Goal: Task Accomplishment & Management: Complete application form

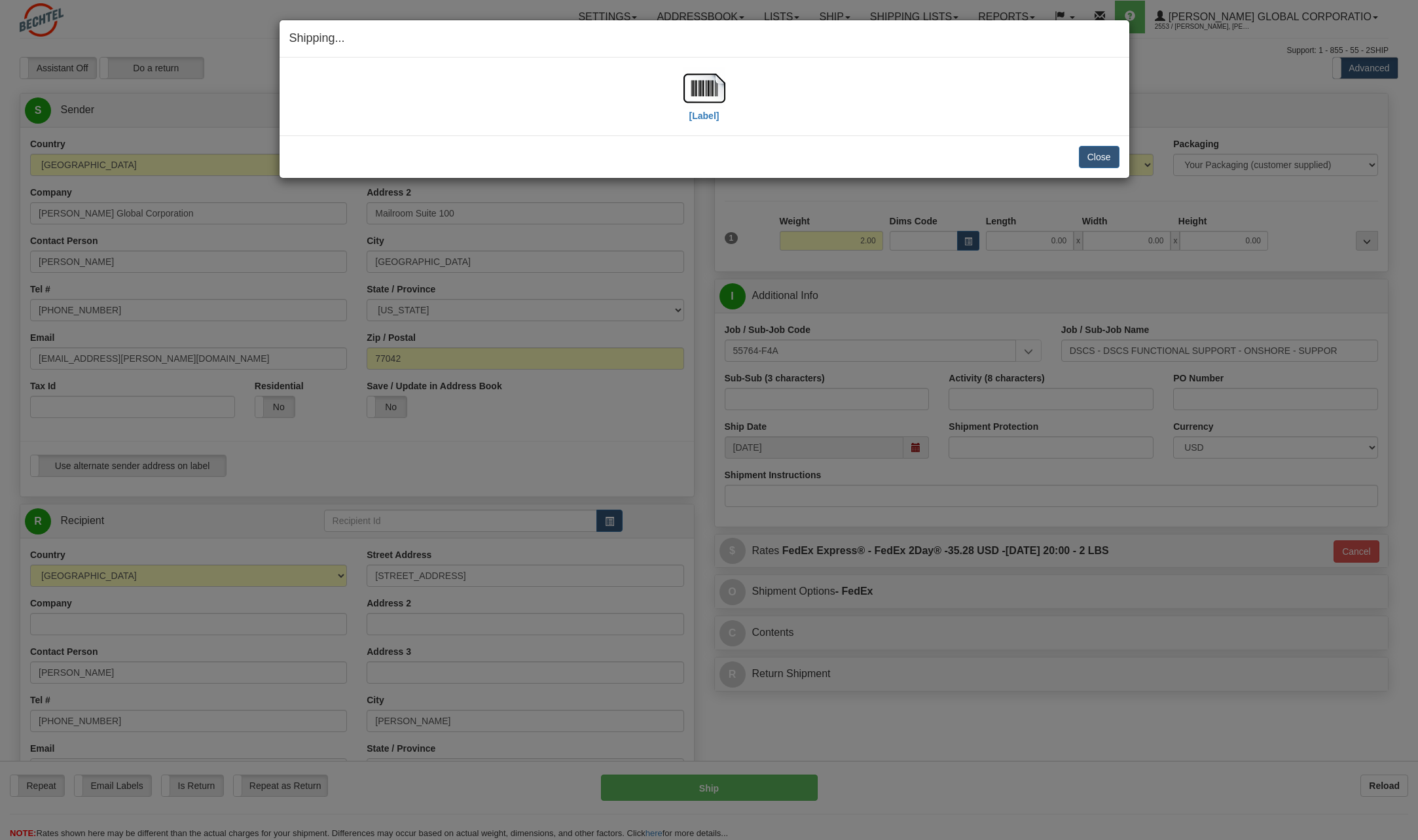
select select "TN"
click at [1111, 157] on button "Close" at bounding box center [1099, 157] width 41 height 22
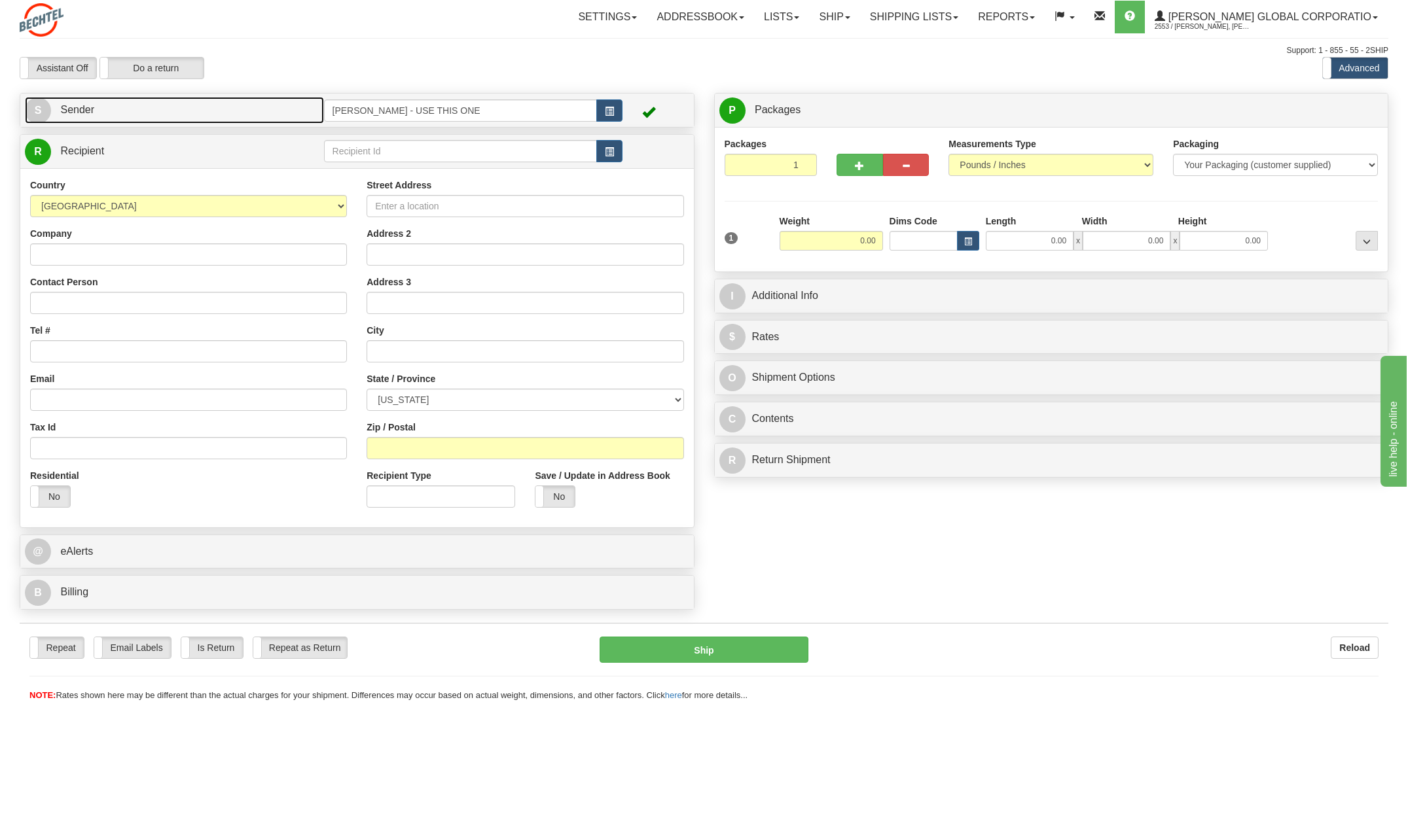
click at [46, 105] on span "S" at bounding box center [38, 110] width 26 height 26
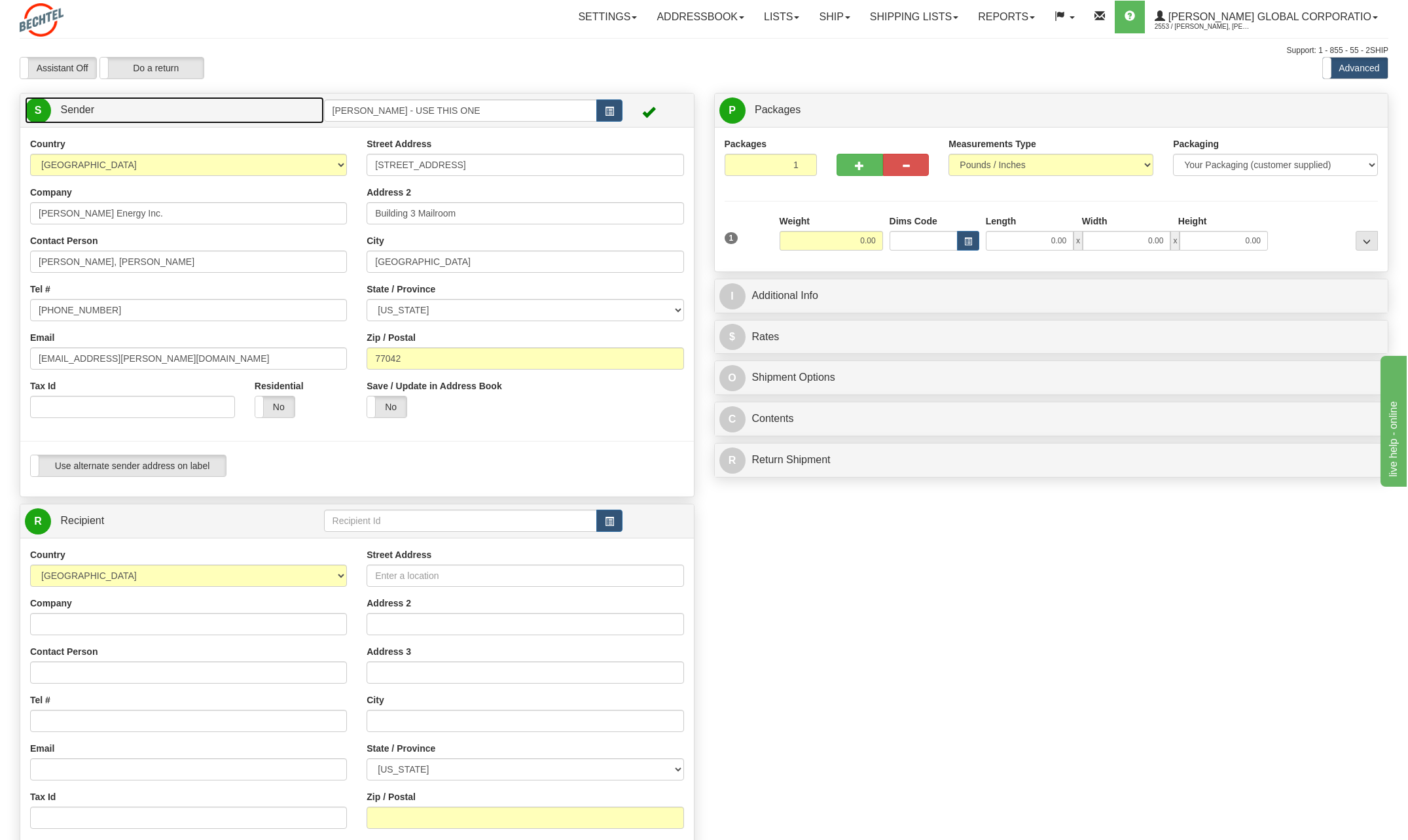
click at [40, 115] on span "S" at bounding box center [38, 110] width 26 height 26
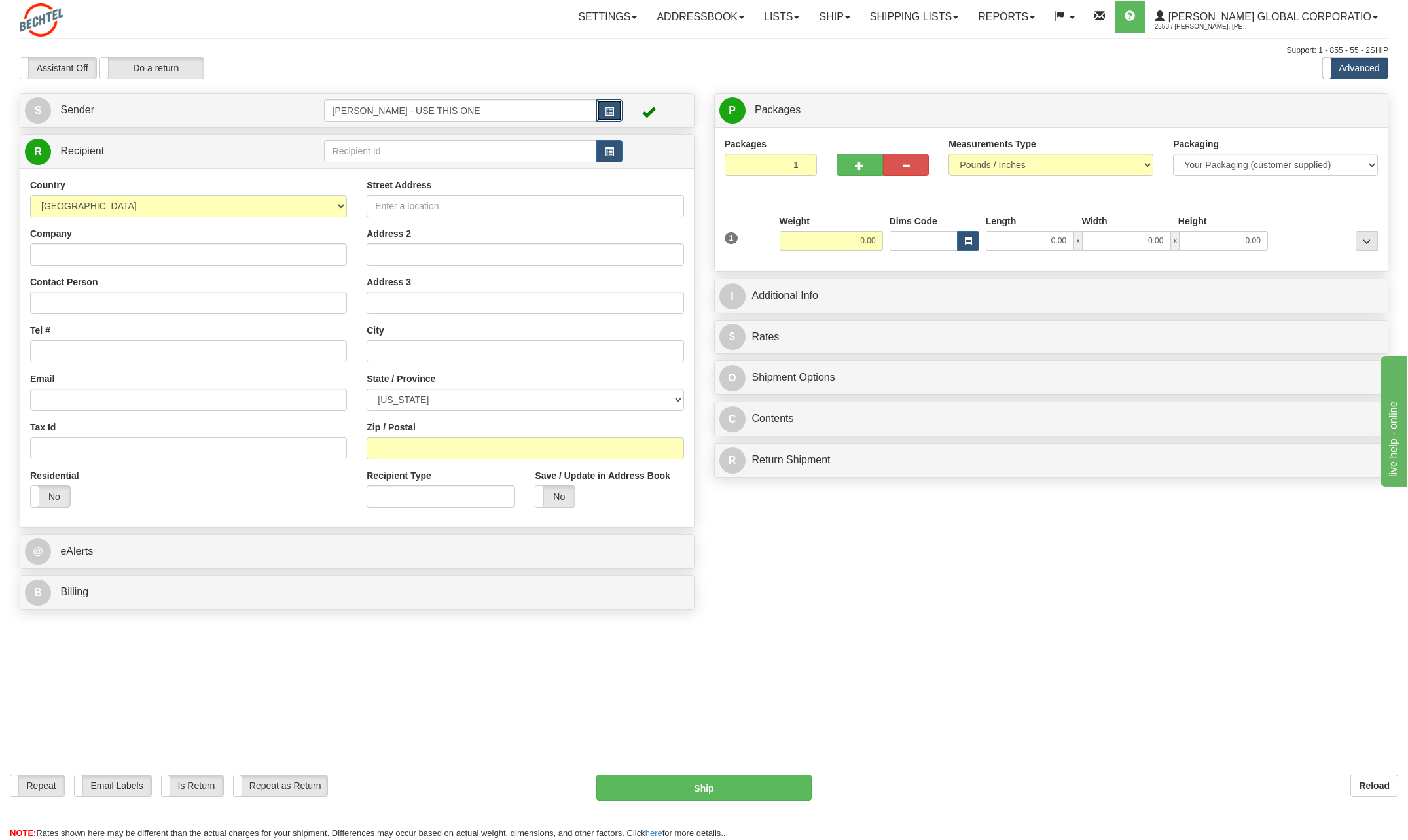
click at [612, 113] on span "button" at bounding box center [610, 111] width 9 height 9
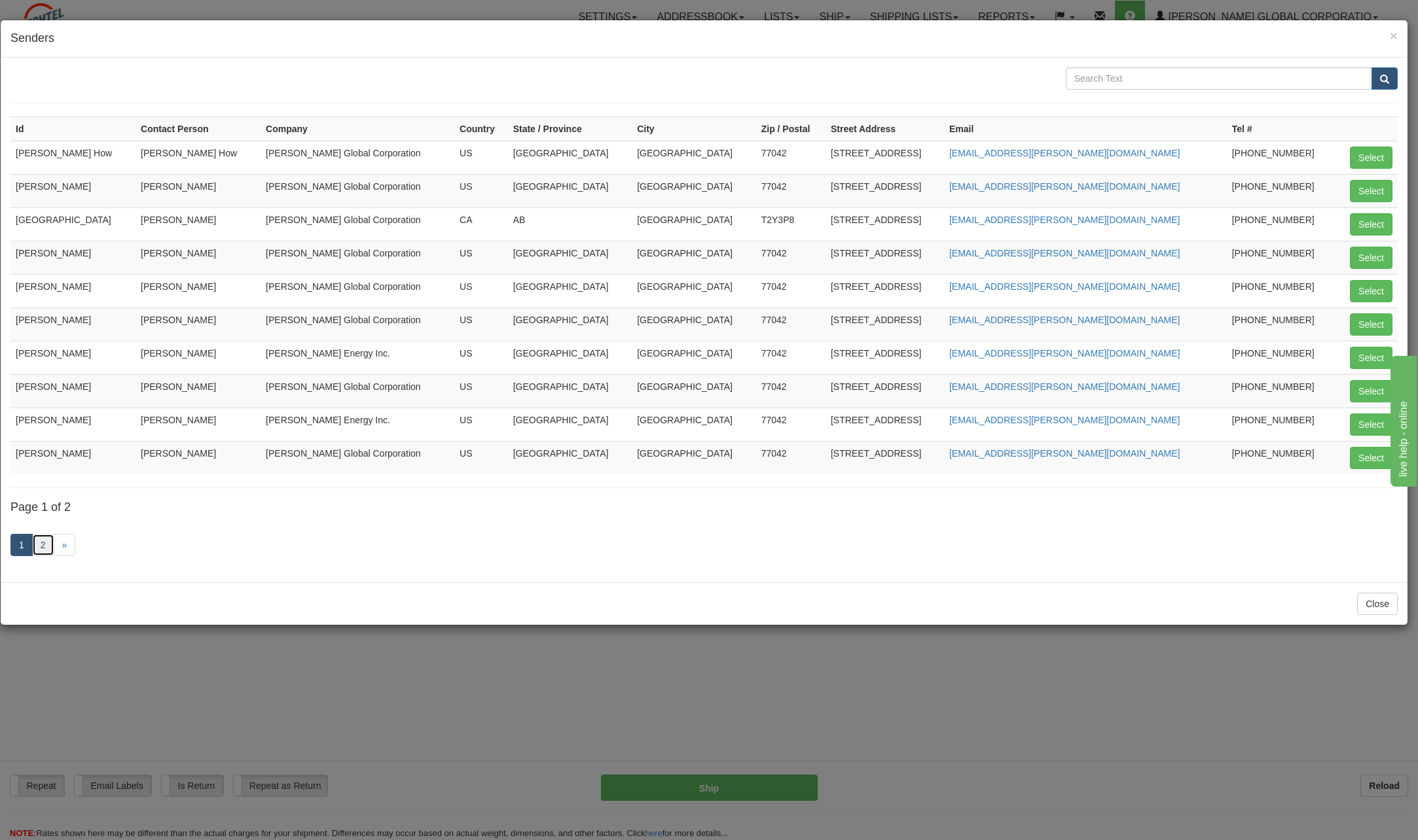
click at [37, 545] on link "2" at bounding box center [43, 545] width 22 height 22
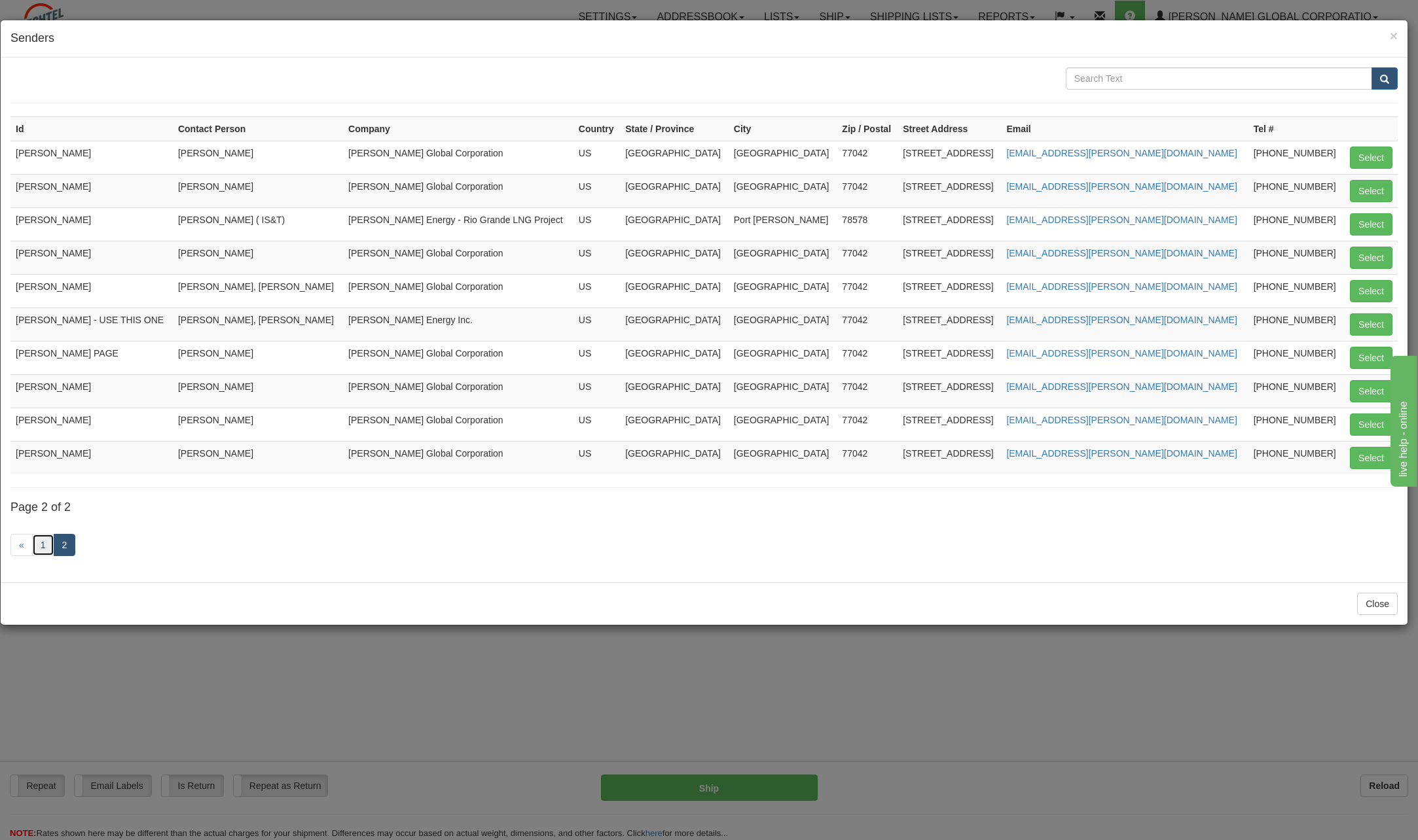
click at [48, 544] on link "1" at bounding box center [43, 545] width 22 height 22
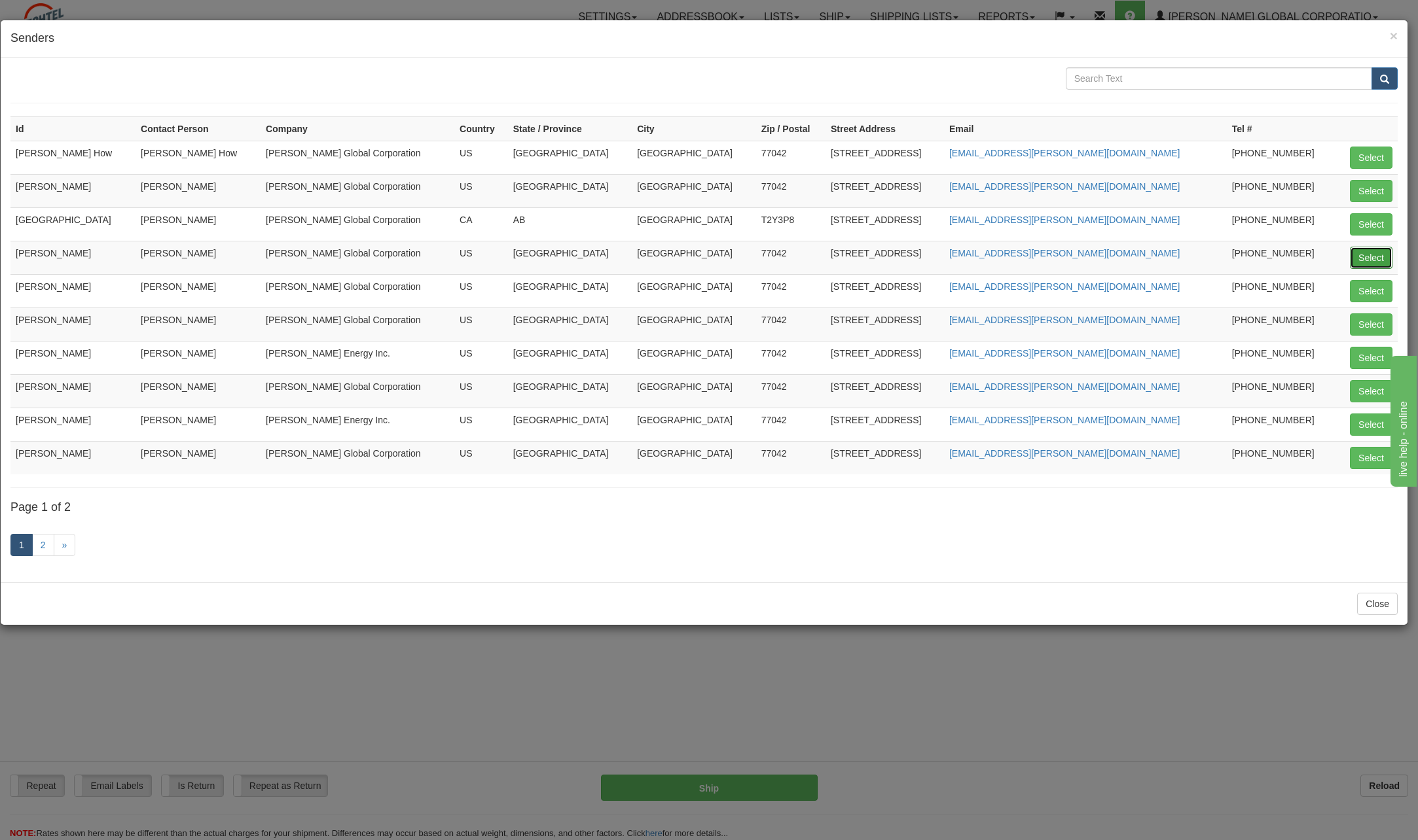
click at [1377, 259] on button "Select" at bounding box center [1370, 258] width 42 height 22
type input "[PERSON_NAME]"
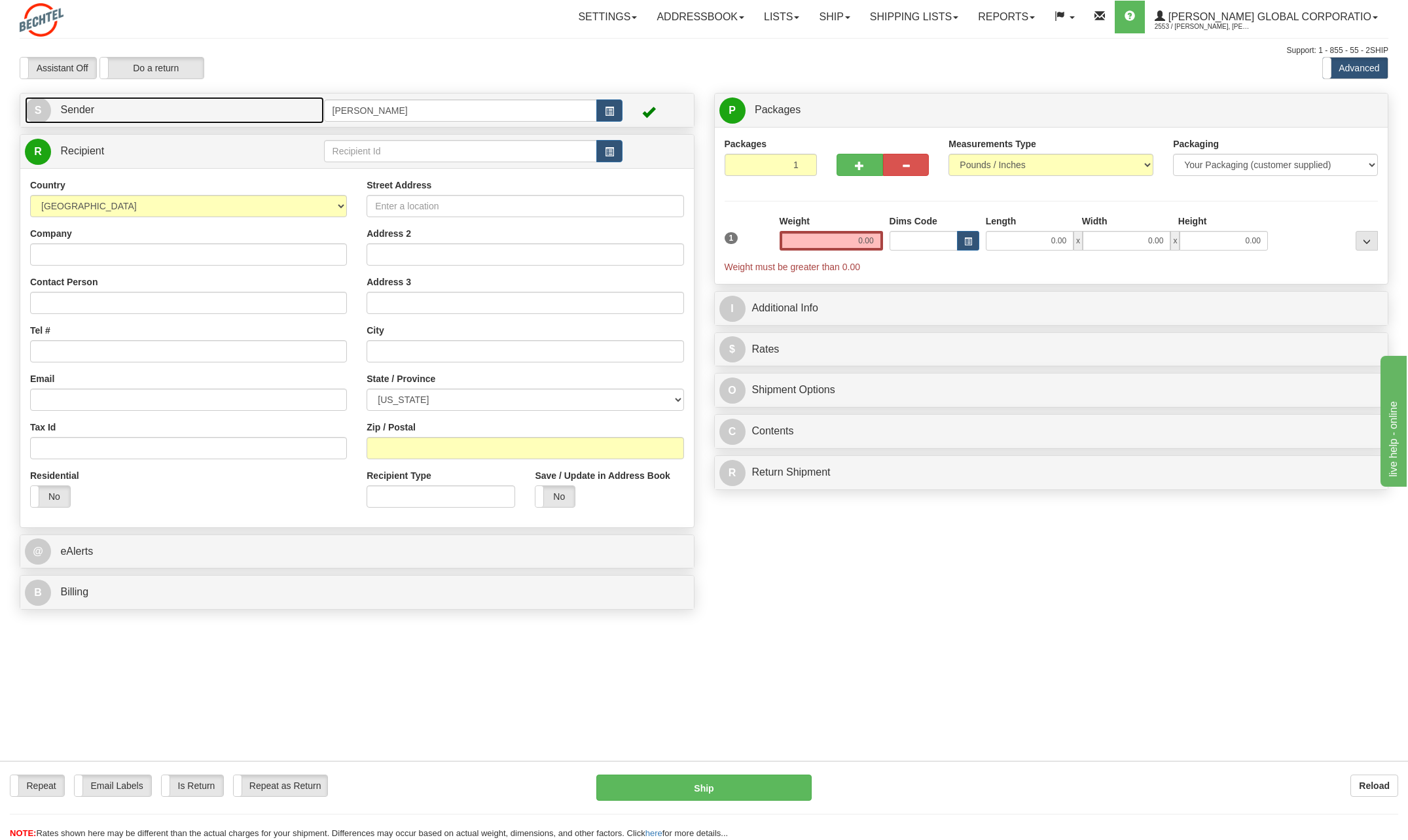
click at [45, 110] on span "S" at bounding box center [38, 110] width 26 height 26
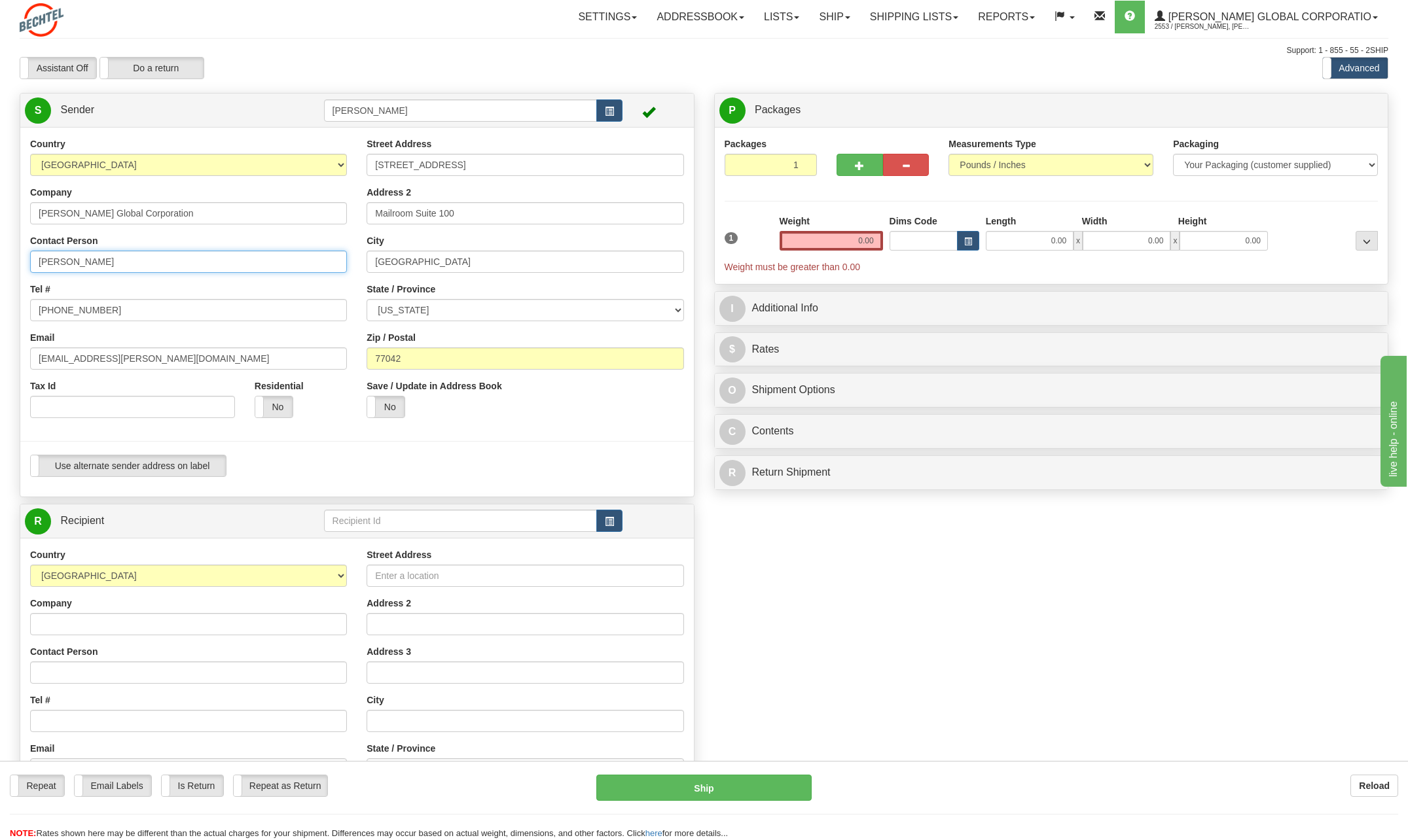
click at [131, 263] on input "[PERSON_NAME]" at bounding box center [188, 262] width 317 height 22
type input "C"
drag, startPoint x: 316, startPoint y: 271, endPoint x: 303, endPoint y: 270, distance: 13.0
click at [310, 275] on div "Country [GEOGRAPHIC_DATA] [GEOGRAPHIC_DATA] [GEOGRAPHIC_DATA] [GEOGRAPHIC_DATA]…" at bounding box center [188, 283] width 336 height 291
type input "[PERSON_NAME]"
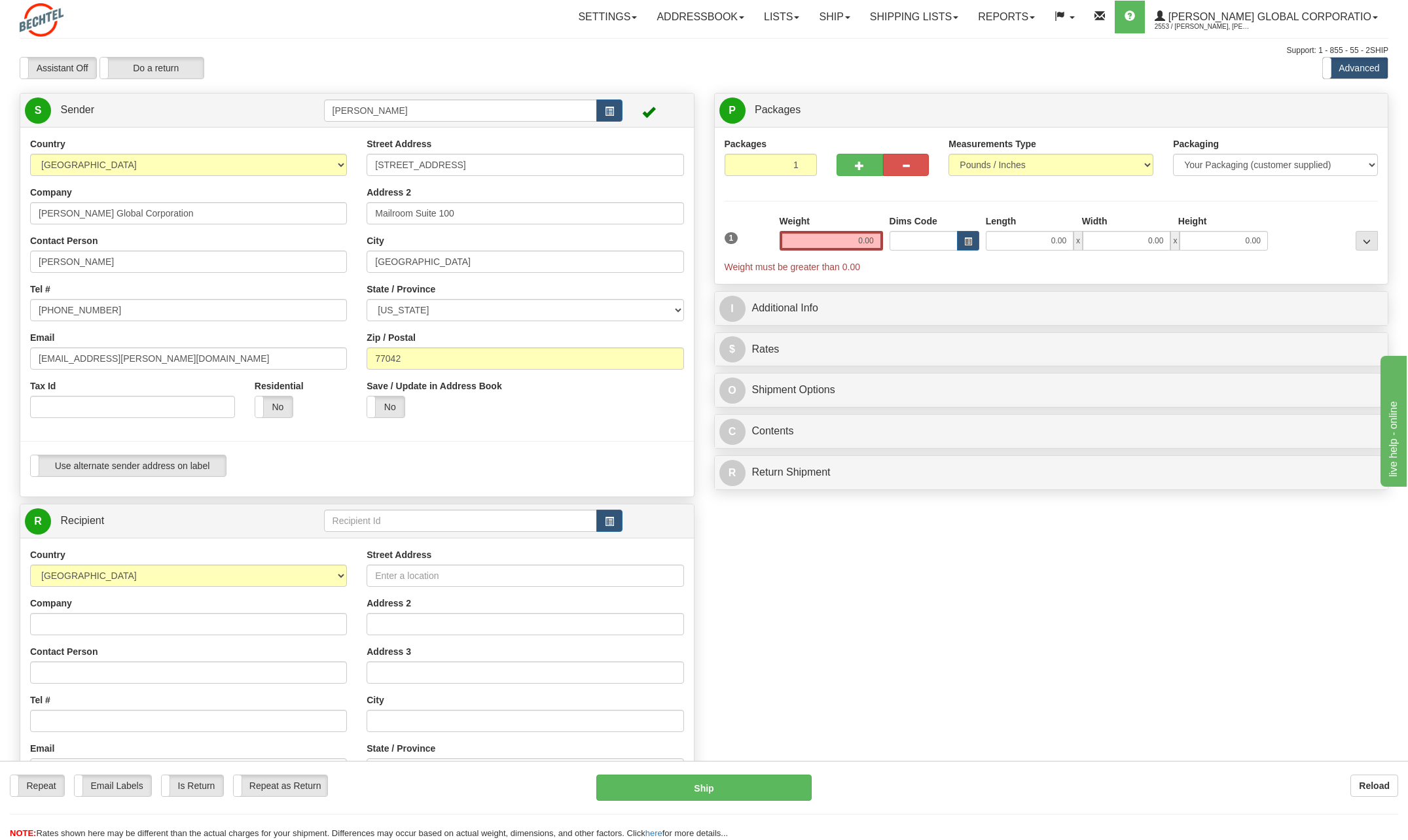
click at [302, 284] on div "Tel # [PHONE_NUMBER]" at bounding box center [188, 302] width 317 height 38
click at [107, 306] on input "[PHONE_NUMBER]" at bounding box center [188, 310] width 317 height 22
type input "[PHONE_NUMBER]"
drag, startPoint x: 78, startPoint y: 359, endPoint x: -2, endPoint y: 354, distance: 80.2
click at [0, 354] on html "Training Course Close Toggle navigation Settings Shipping Preferences New Sende…" at bounding box center [704, 420] width 1408 height 840
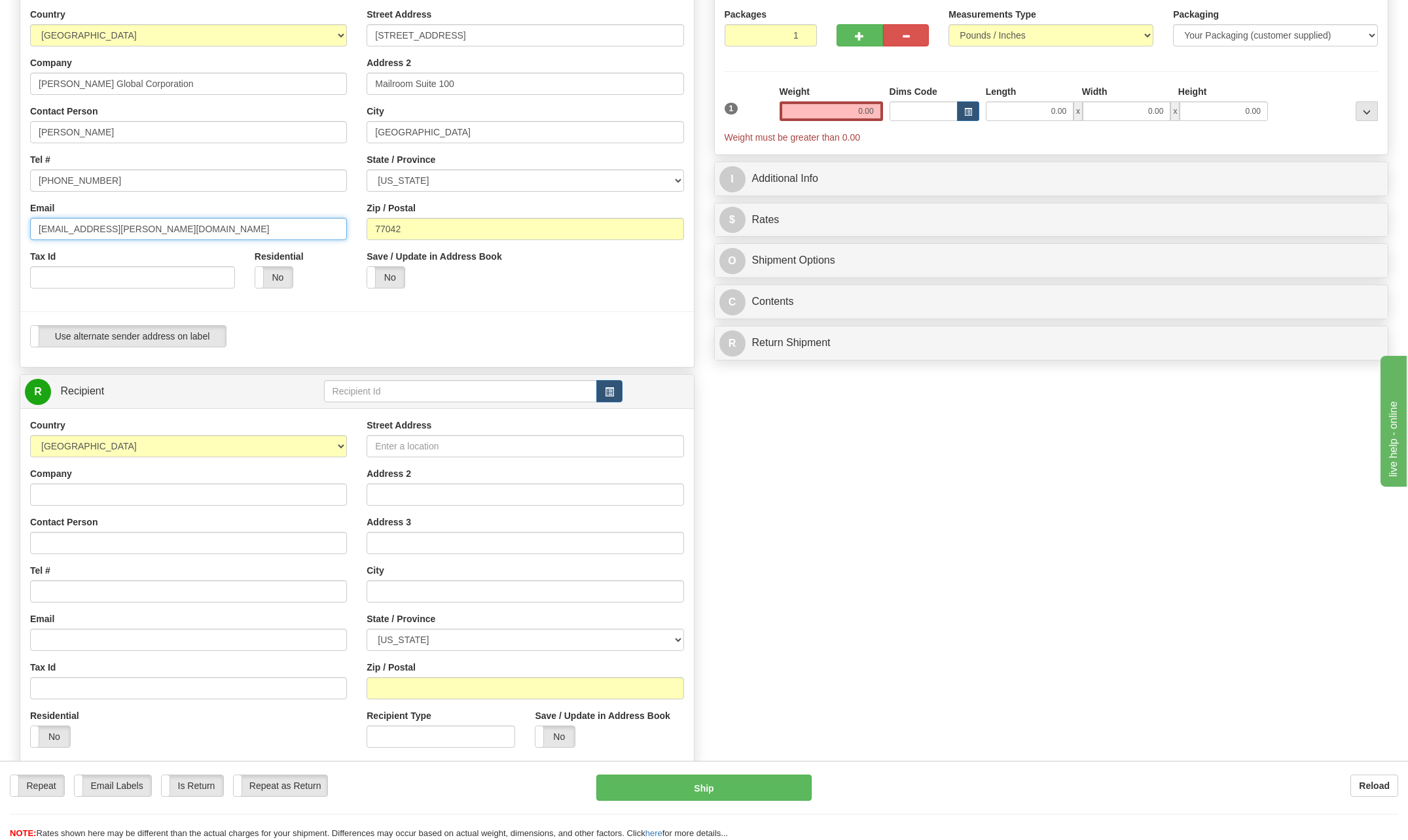
scroll to position [130, 0]
type input "[EMAIL_ADDRESS][PERSON_NAME][DOMAIN_NAME]"
click at [605, 392] on span "button" at bounding box center [610, 391] width 9 height 9
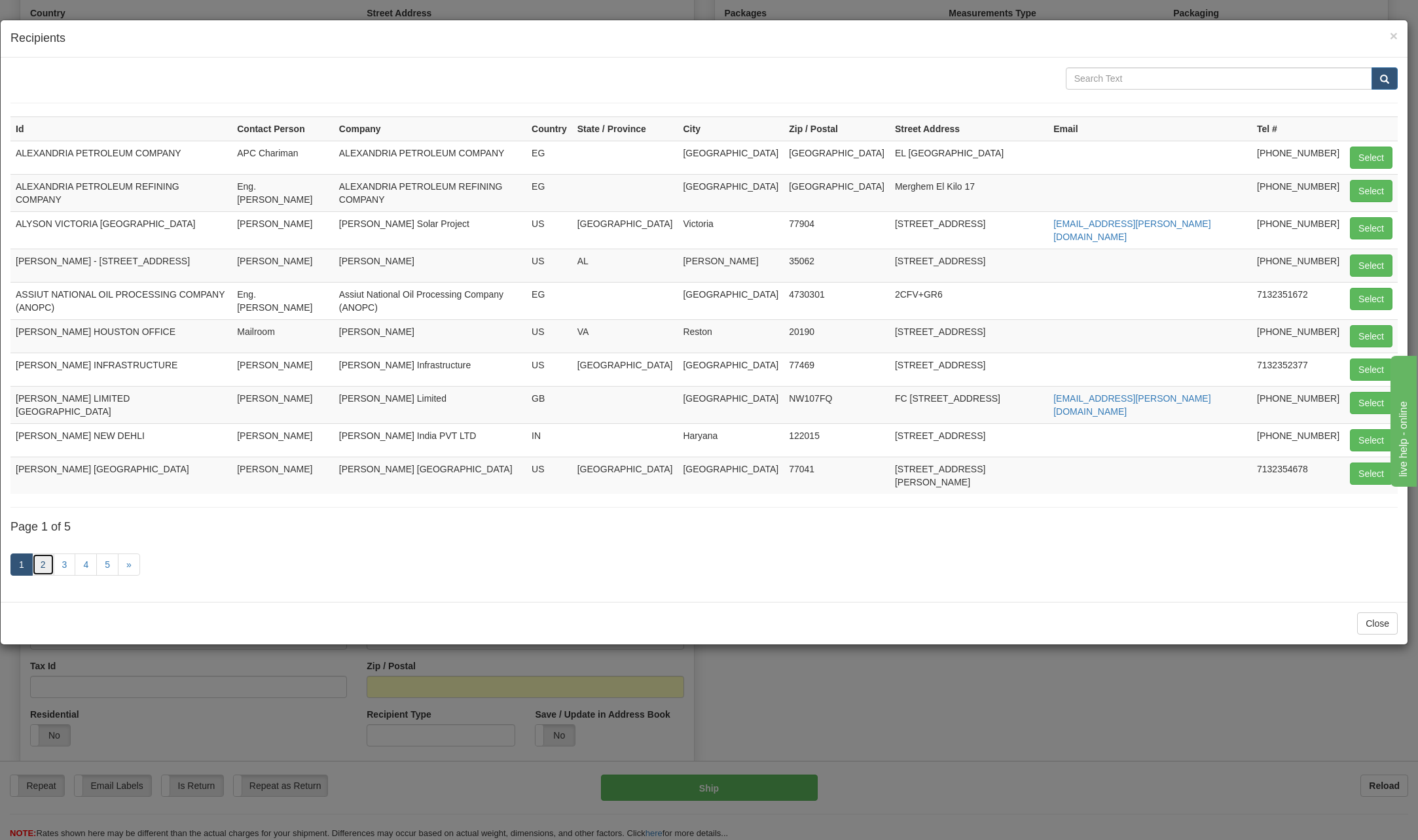
click at [47, 553] on link "2" at bounding box center [43, 564] width 22 height 22
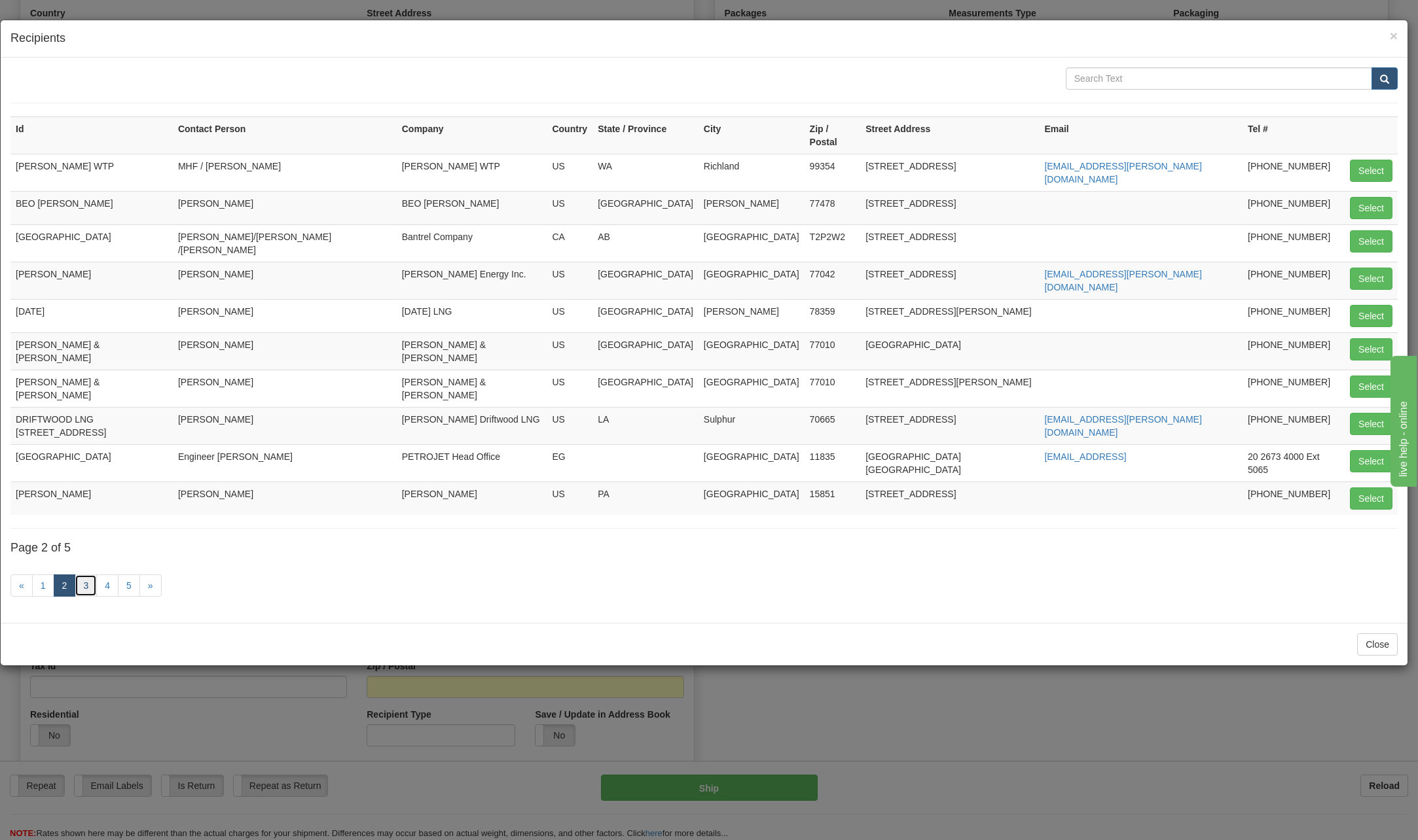
click at [84, 574] on link "3" at bounding box center [85, 585] width 22 height 22
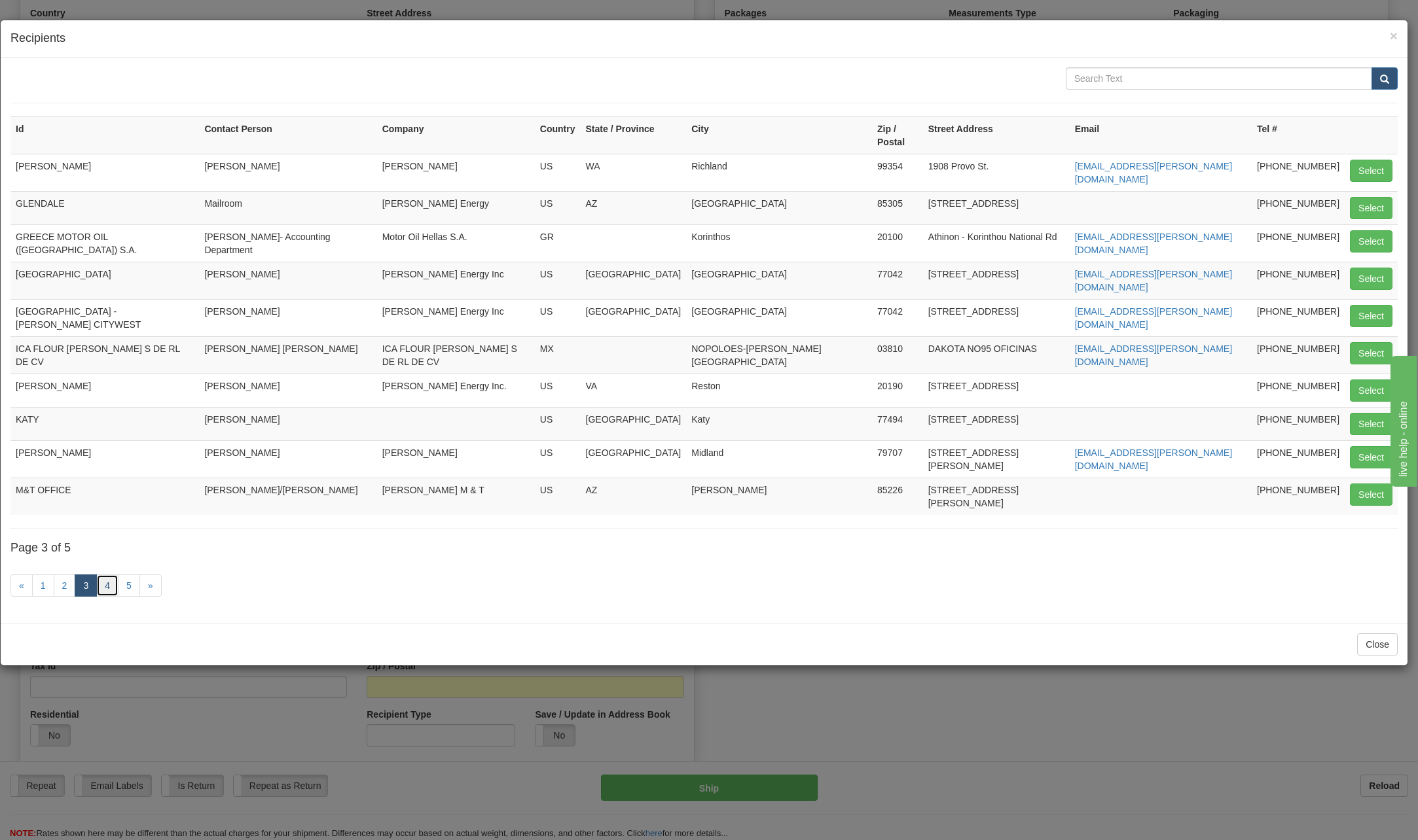
click at [106, 574] on link "4" at bounding box center [107, 585] width 22 height 22
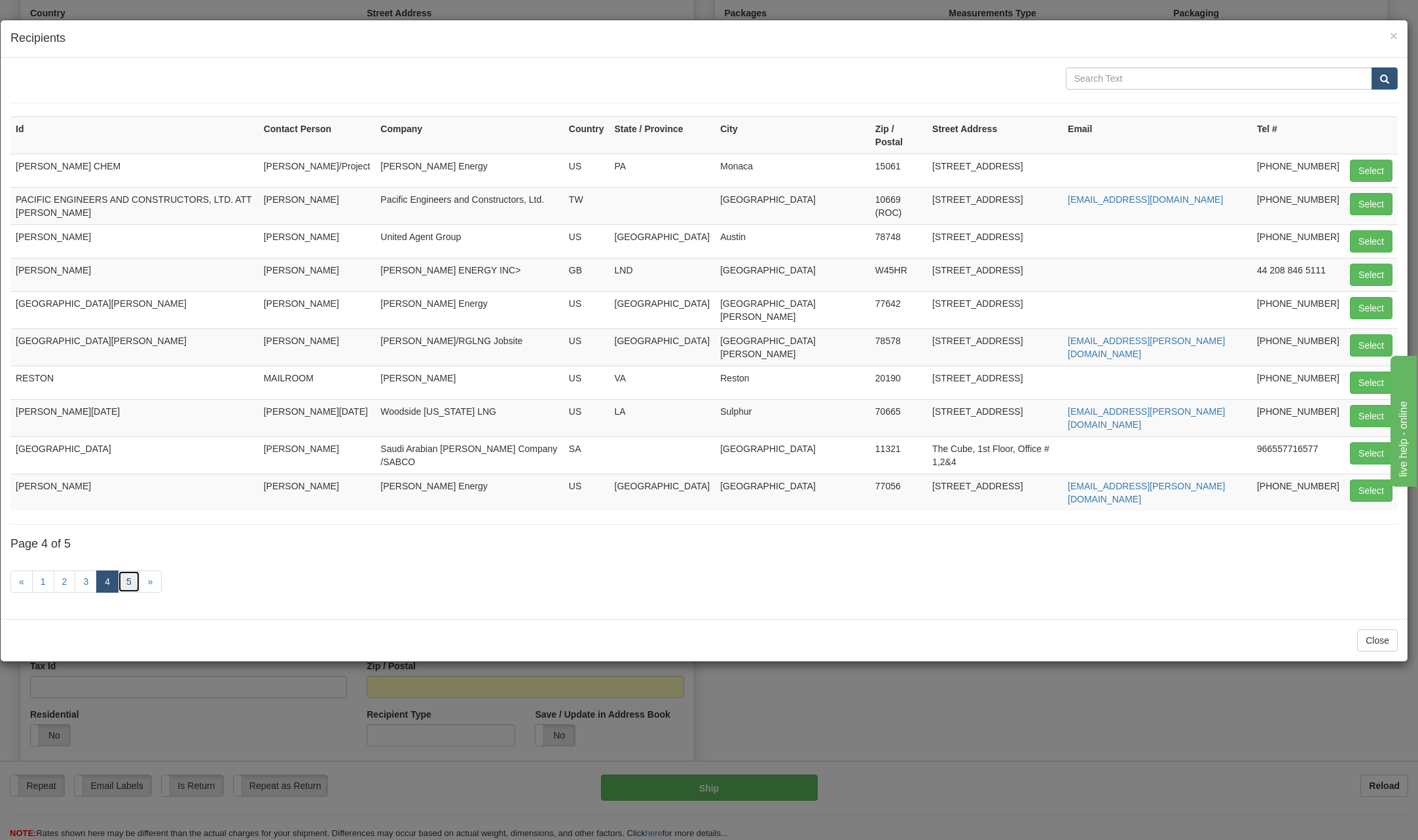
click at [128, 570] on link "5" at bounding box center [129, 581] width 22 height 22
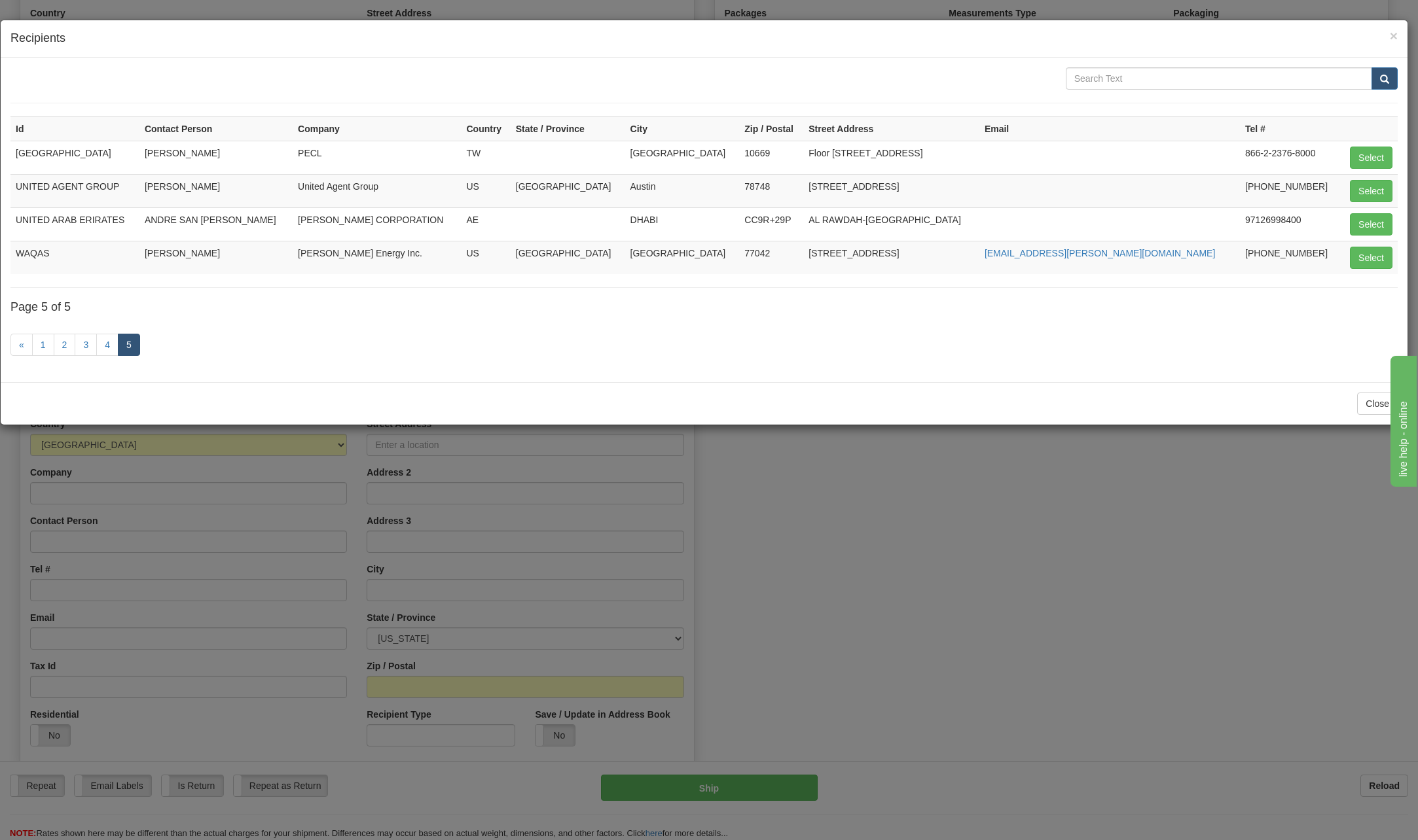
click at [1402, 27] on div "× Recipients" at bounding box center [704, 39] width 1406 height 38
click at [1391, 40] on span "×" at bounding box center [1394, 35] width 8 height 15
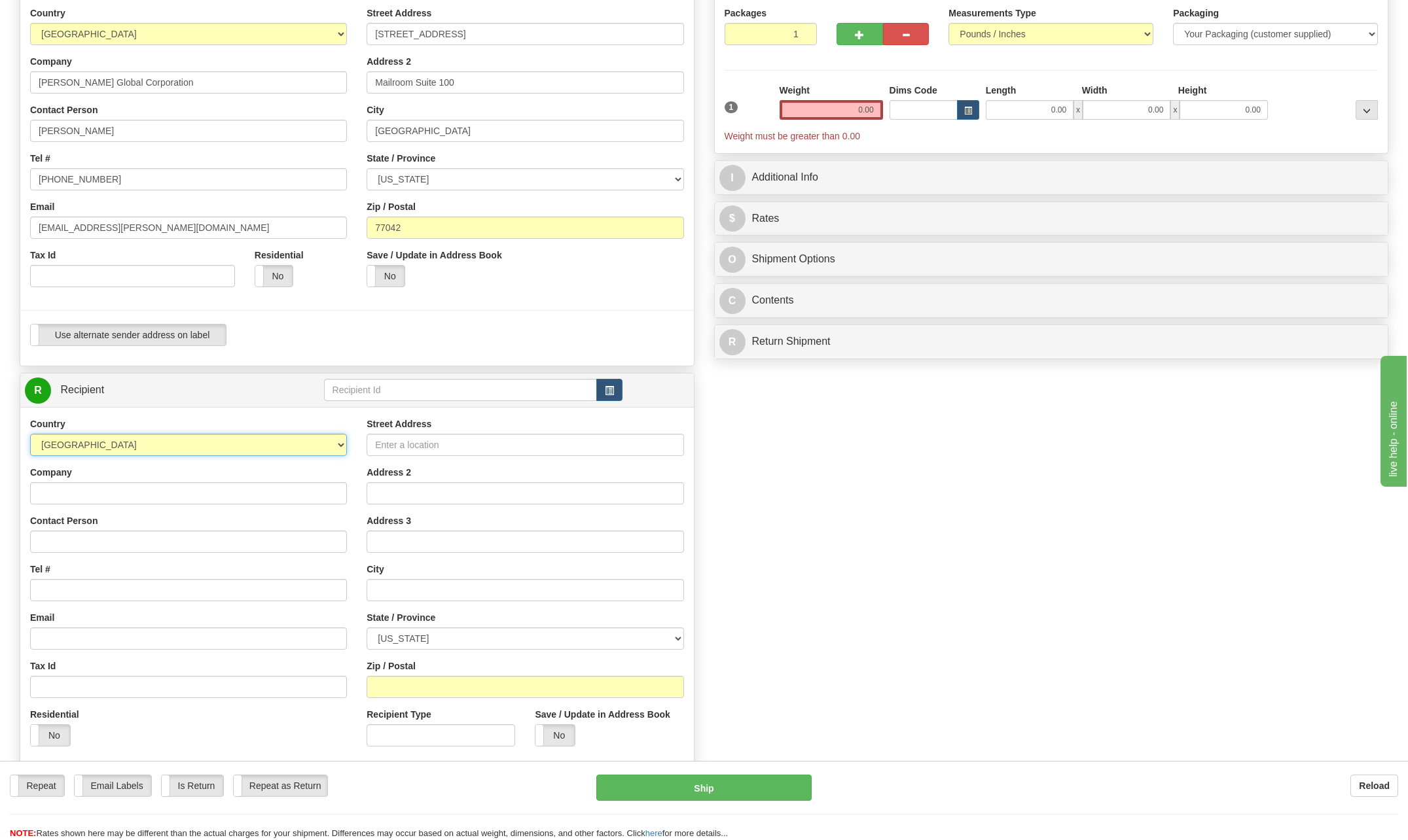
click at [336, 443] on select "[GEOGRAPHIC_DATA] [GEOGRAPHIC_DATA] [GEOGRAPHIC_DATA] [GEOGRAPHIC_DATA] [US_STA…" at bounding box center [188, 445] width 317 height 22
select select "CL"
click at [30, 434] on select "[GEOGRAPHIC_DATA] [GEOGRAPHIC_DATA] [GEOGRAPHIC_DATA] [GEOGRAPHIC_DATA] [US_STA…" at bounding box center [188, 445] width 317 height 22
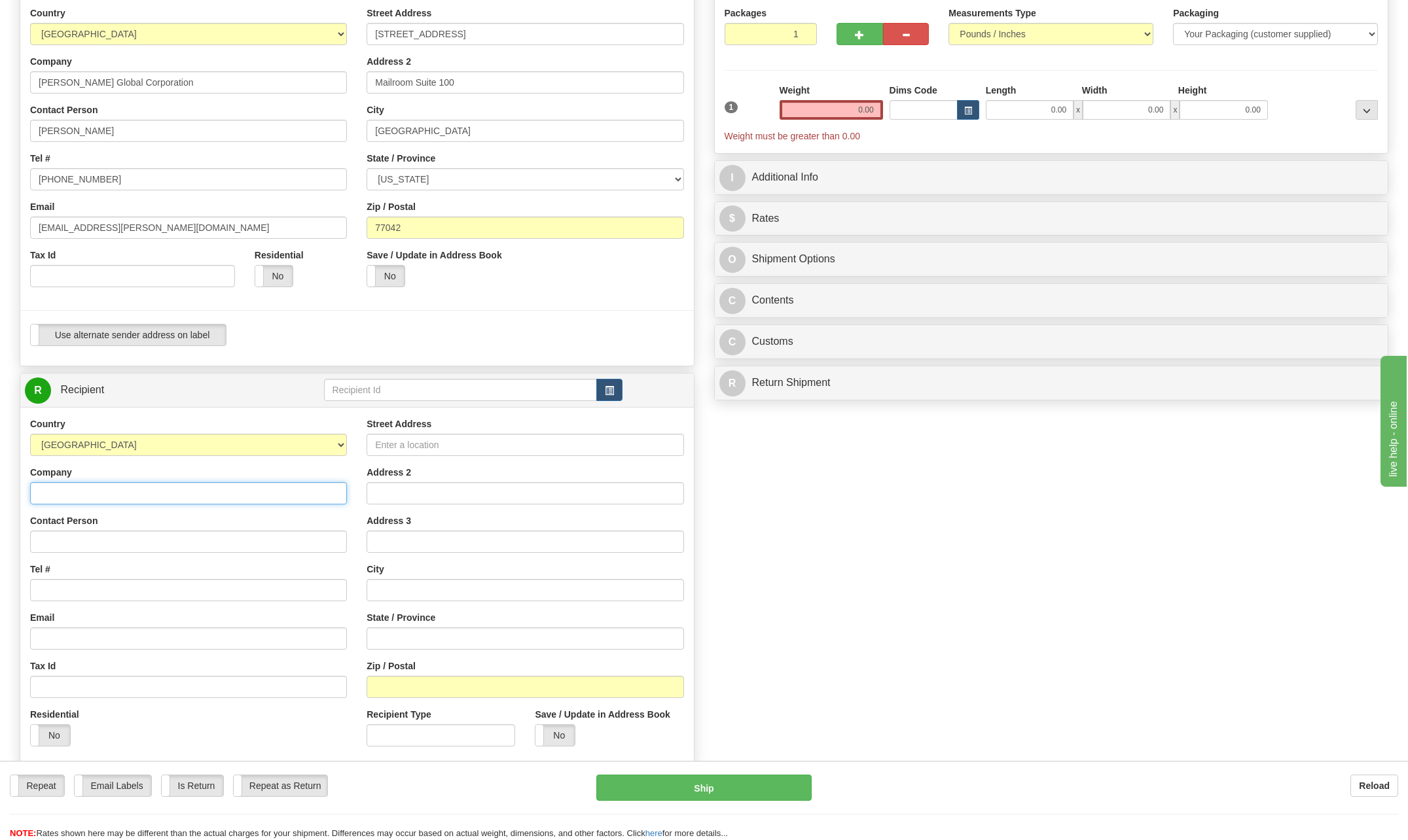
click at [81, 484] on input "Company" at bounding box center [188, 493] width 317 height 22
type input "[PERSON_NAME] [GEOGRAPHIC_DATA]"
click at [63, 549] on input "Contact Person" at bounding box center [188, 542] width 317 height 22
type input "[PERSON_NAME]"
click at [88, 581] on input "Tel #" at bounding box center [188, 590] width 317 height 22
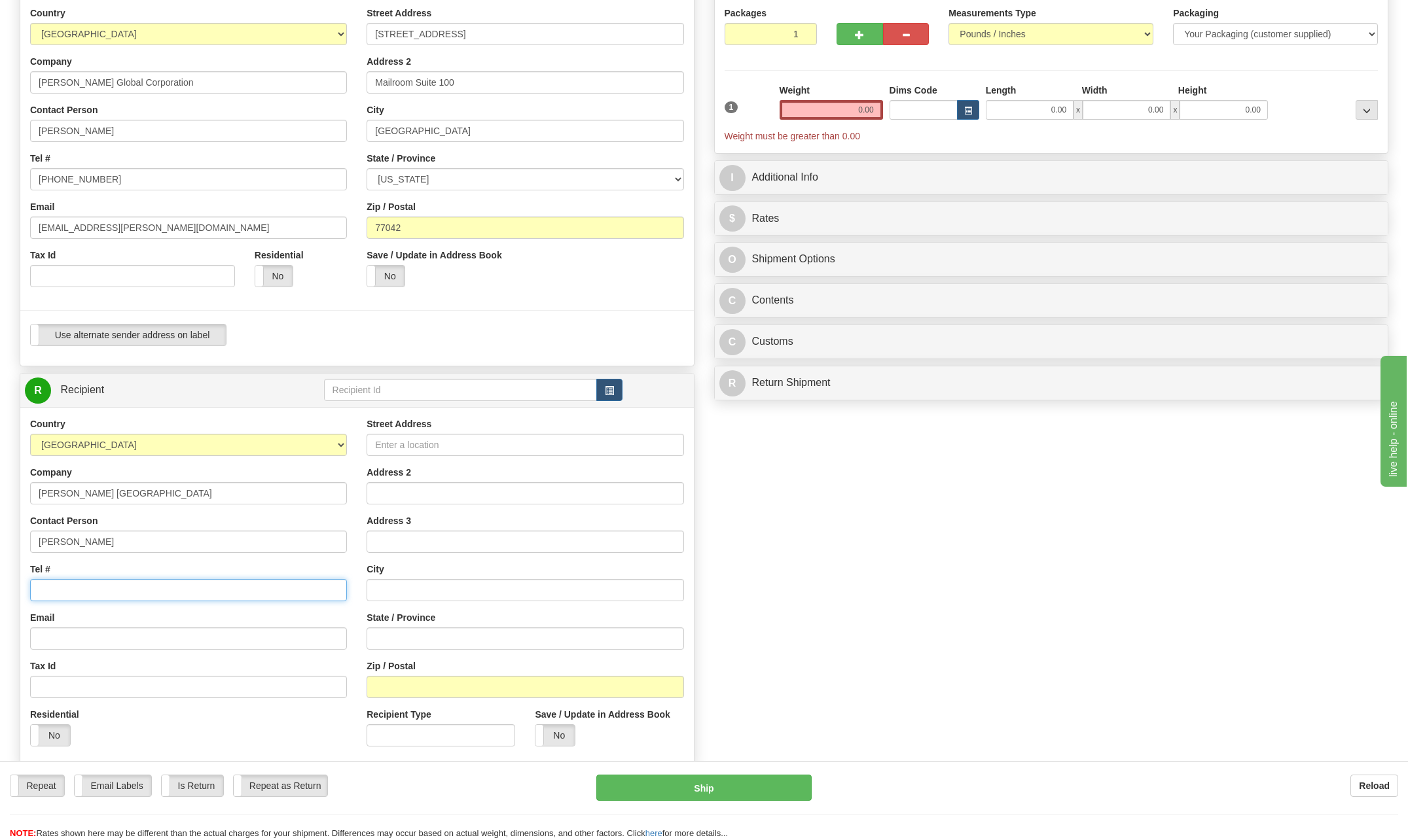
click at [85, 585] on input "Tel #" at bounding box center [188, 590] width 317 height 22
type input "[PHONE_NUMBER]"
click at [392, 441] on input "Street Address" at bounding box center [525, 445] width 317 height 22
type input "Av. Apoquindo 3880"
click at [499, 472] on div "Address 2" at bounding box center [525, 484] width 317 height 38
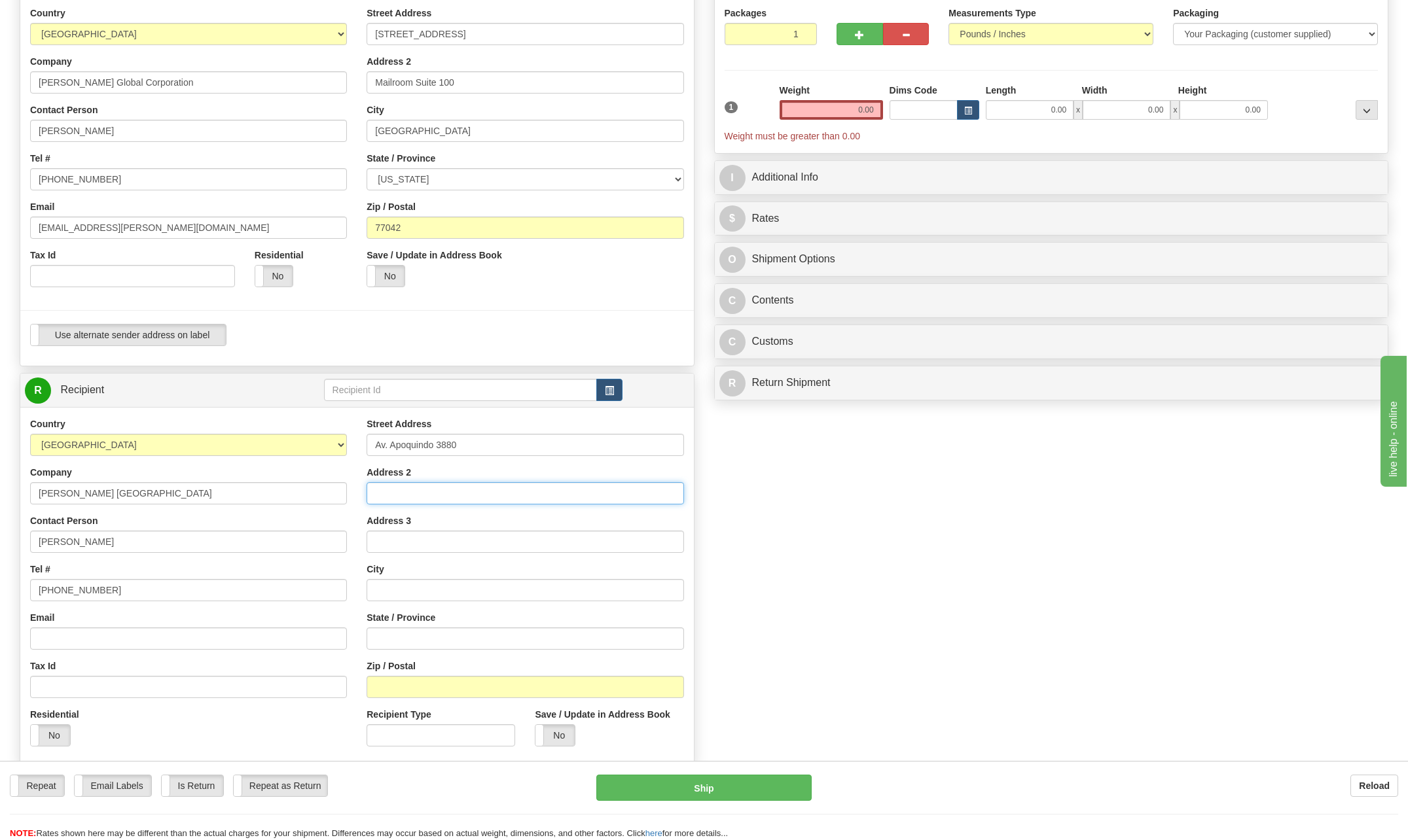
click at [398, 495] on input "Address 2" at bounding box center [525, 493] width 317 height 22
type input "16th Floor"
click at [728, 543] on div "Create a label for the return Create Pickup Without Label S" at bounding box center [704, 408] width 1388 height 893
click at [398, 545] on input "Address 3" at bounding box center [525, 542] width 317 height 22
type input "Los Condes"
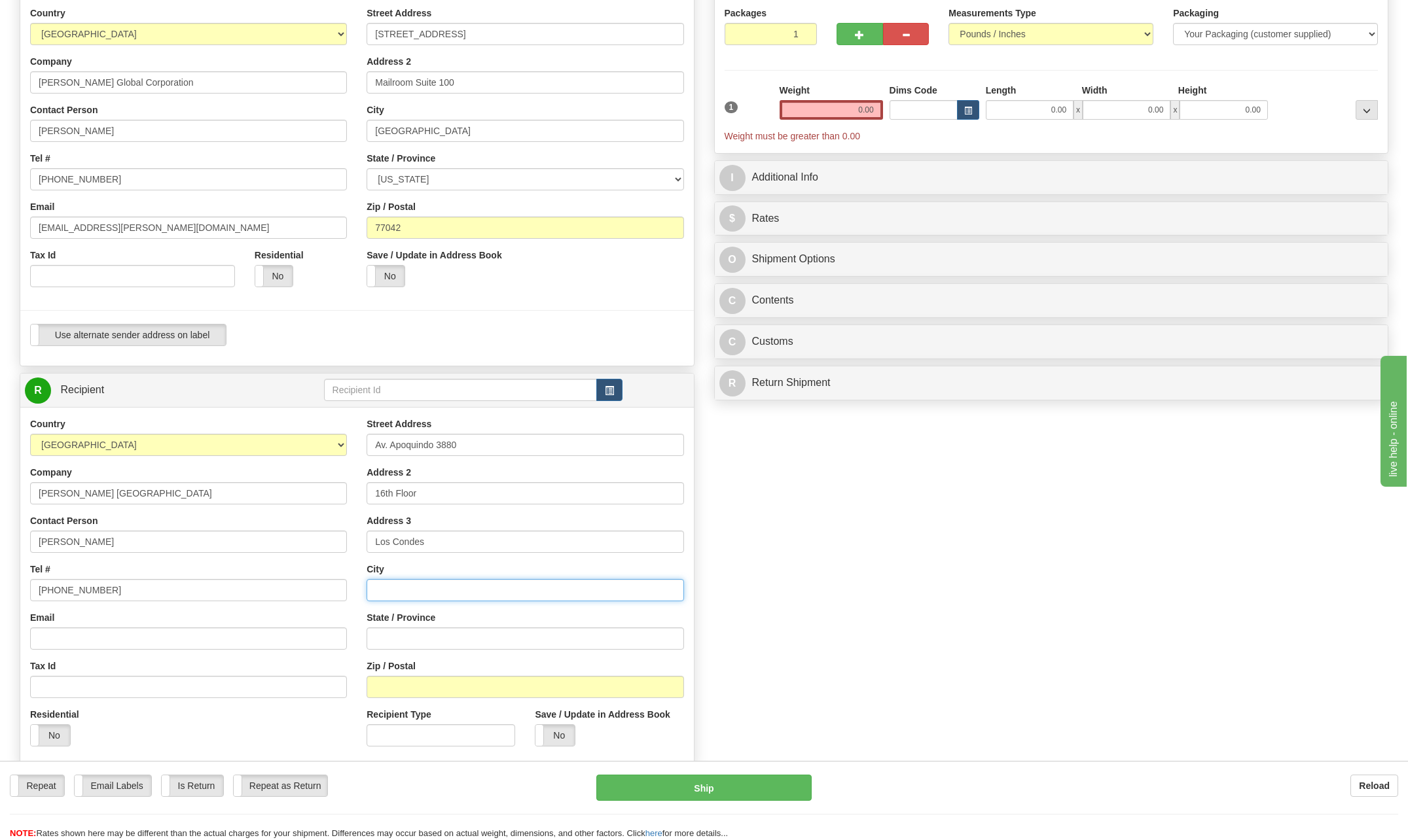
click at [431, 586] on input "text" at bounding box center [525, 590] width 317 height 22
type input "[PERSON_NAME]"
click at [1062, 520] on div "Create a label for the return Create Pickup Without Label S" at bounding box center [704, 408] width 1388 height 893
click at [412, 689] on input "Zip / Postal" at bounding box center [525, 687] width 317 height 22
click at [798, 623] on div "Create a label for the return Create Pickup Without Label S" at bounding box center [704, 408] width 1388 height 893
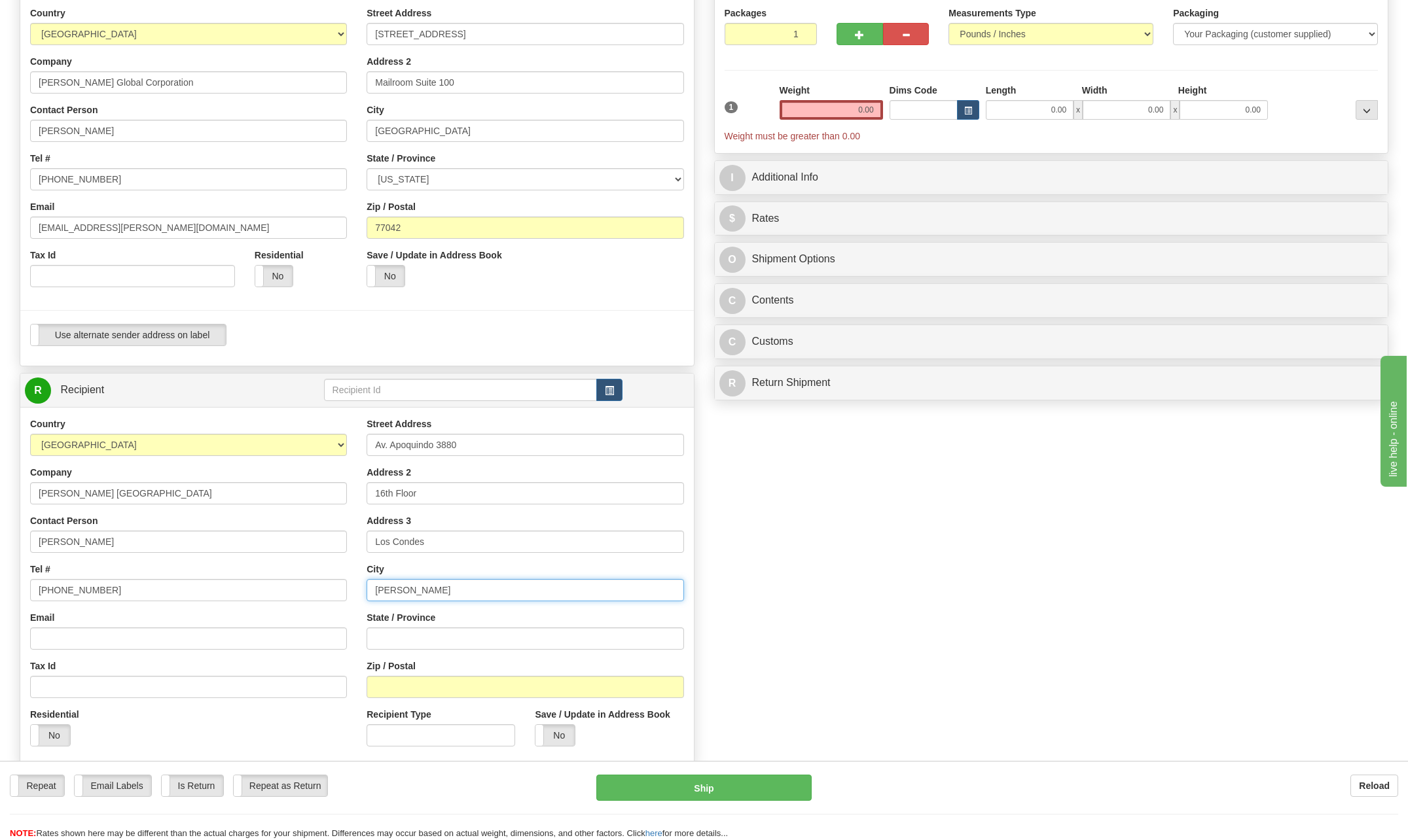
click at [420, 584] on input "[PERSON_NAME]" at bounding box center [525, 590] width 317 height 22
click at [389, 693] on input "Zip / Postal" at bounding box center [525, 687] width 317 height 22
click at [444, 685] on input "17550177" at bounding box center [525, 687] width 317 height 22
type input "17550177"
drag, startPoint x: 858, startPoint y: 102, endPoint x: 905, endPoint y: 112, distance: 48.1
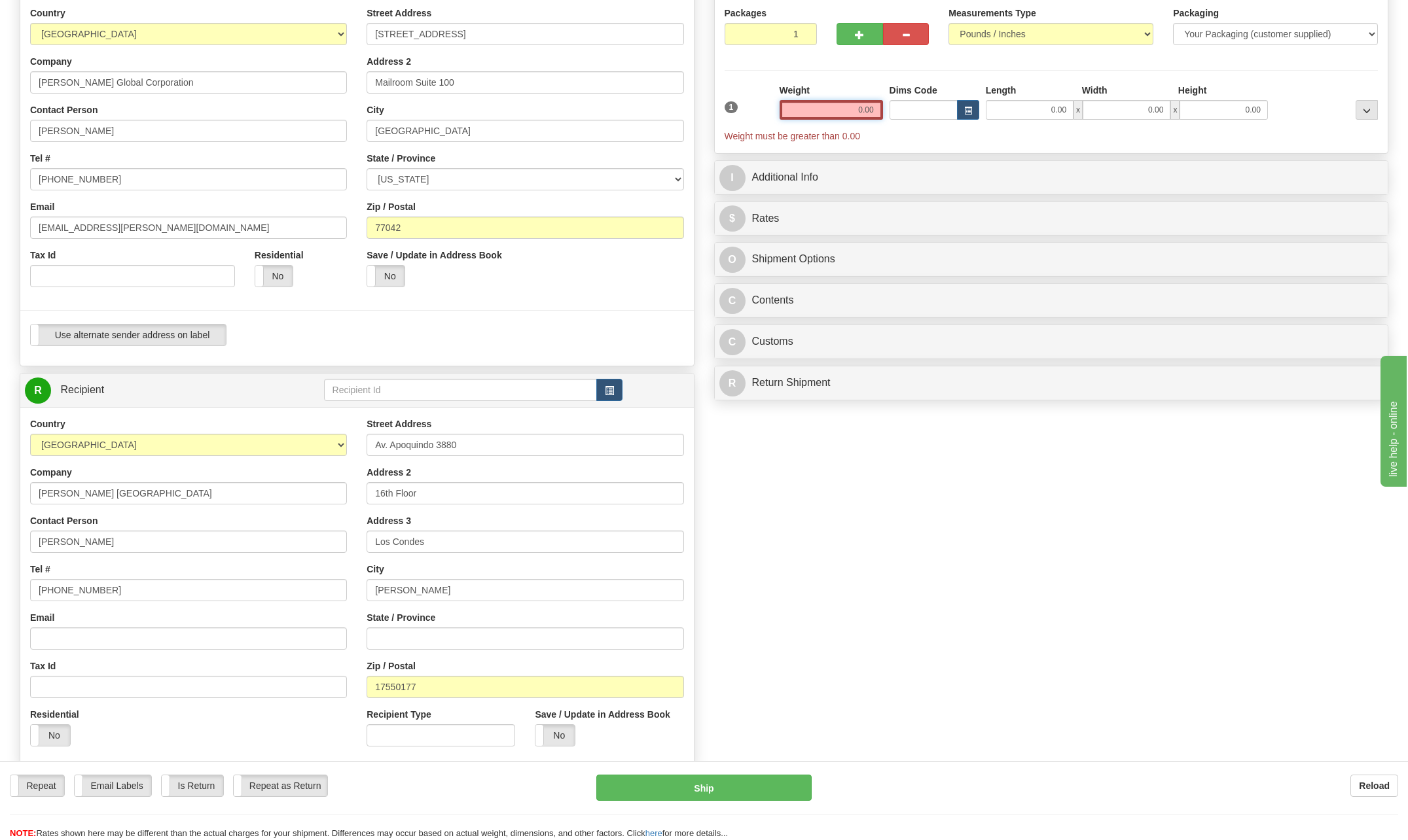
click at [905, 112] on div "1 Weight 0.00 Dims Code 0.00" at bounding box center [1052, 113] width 661 height 59
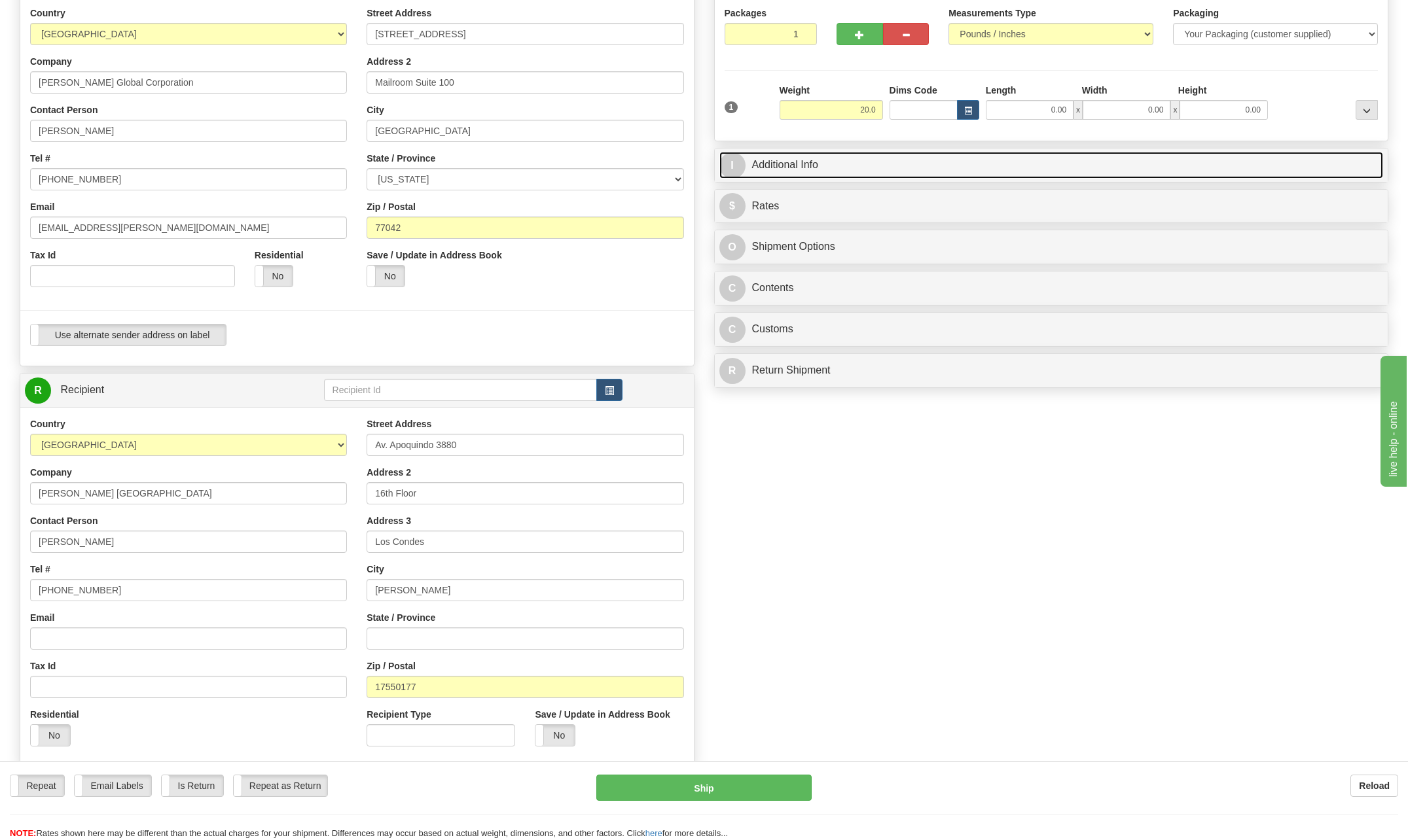
type input "20.00"
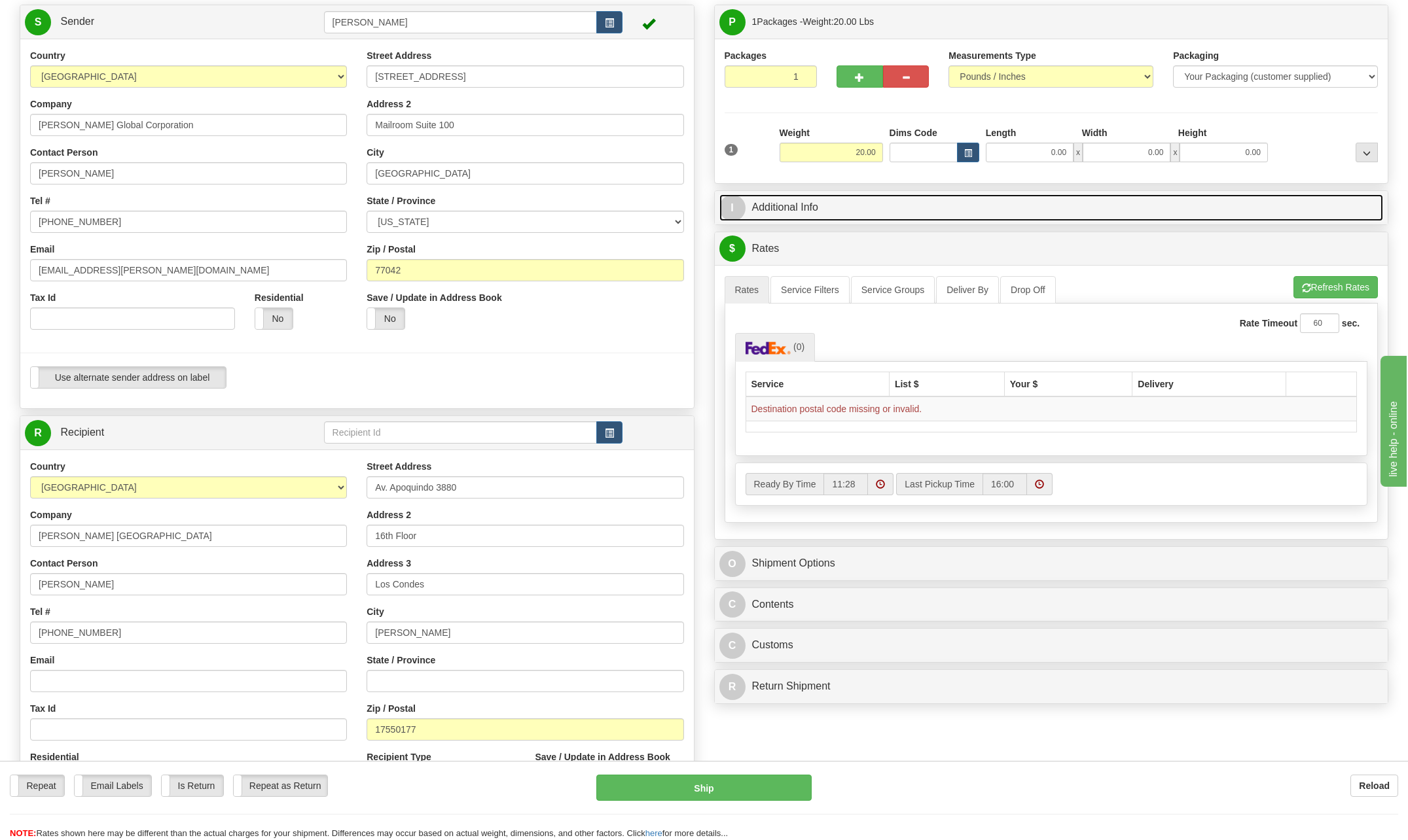
scroll to position [66, 0]
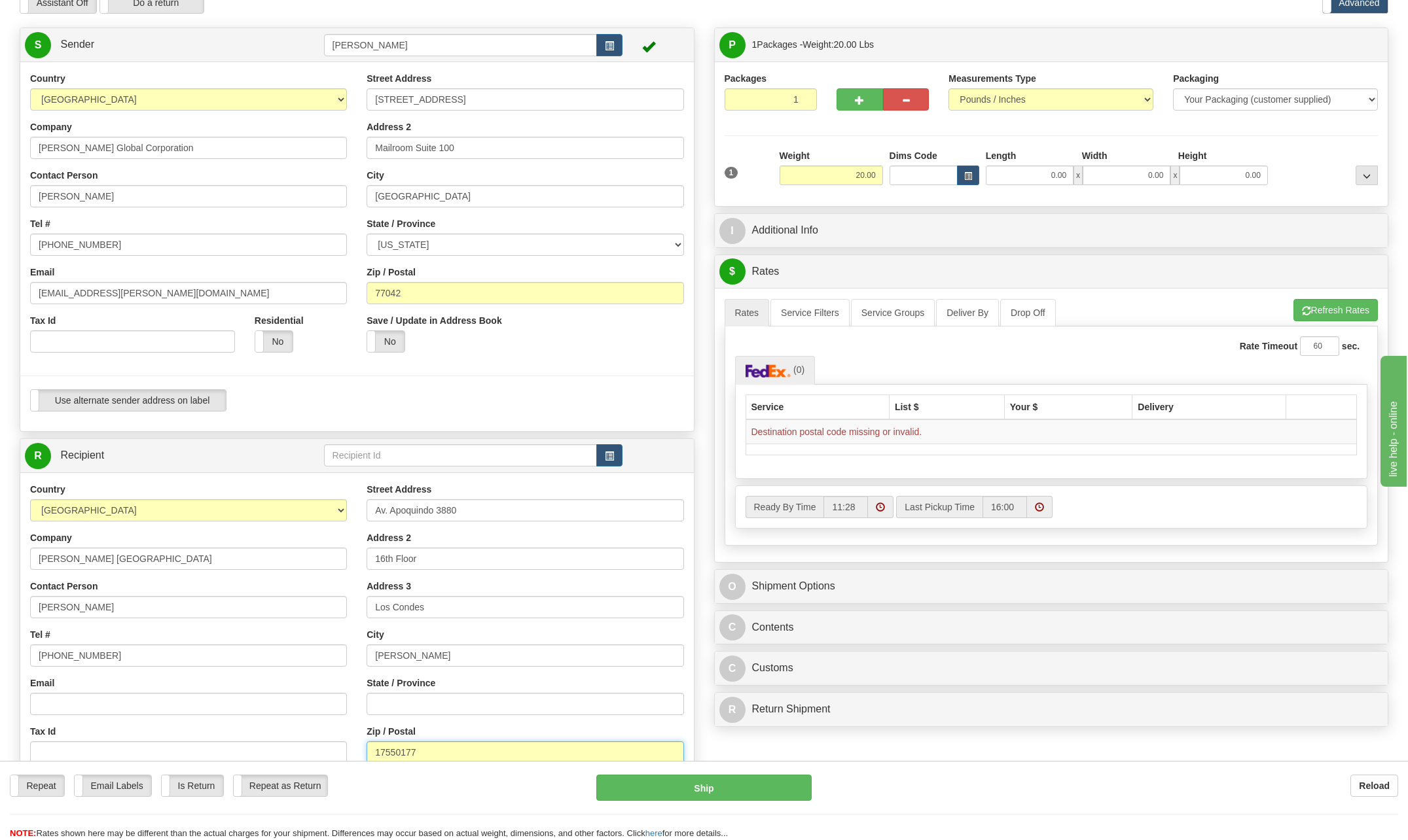
click at [445, 749] on input "17550177" at bounding box center [525, 752] width 317 height 22
type input "1"
type input "3880"
click at [598, 681] on div "State / Province" at bounding box center [525, 695] width 317 height 38
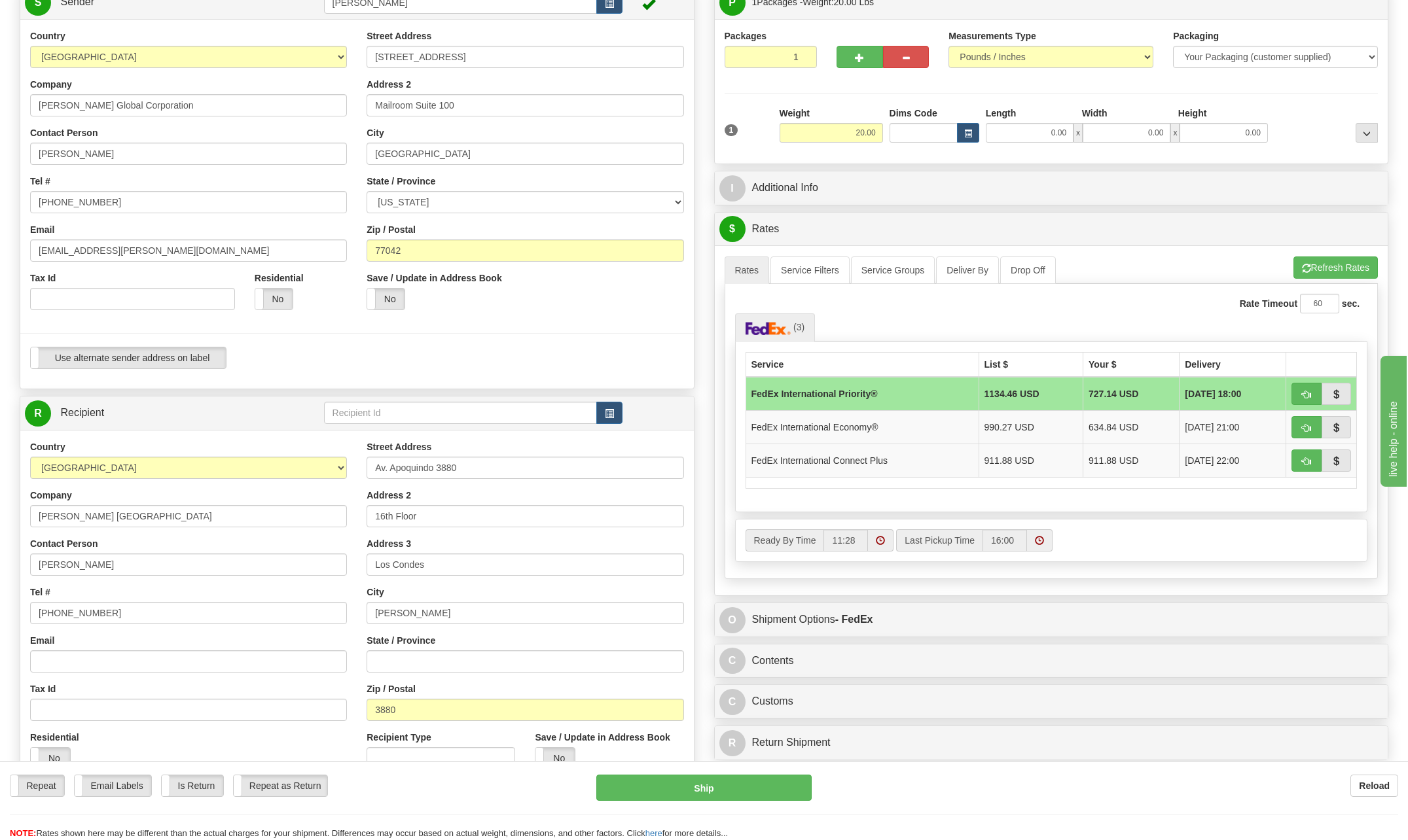
scroll to position [130, 0]
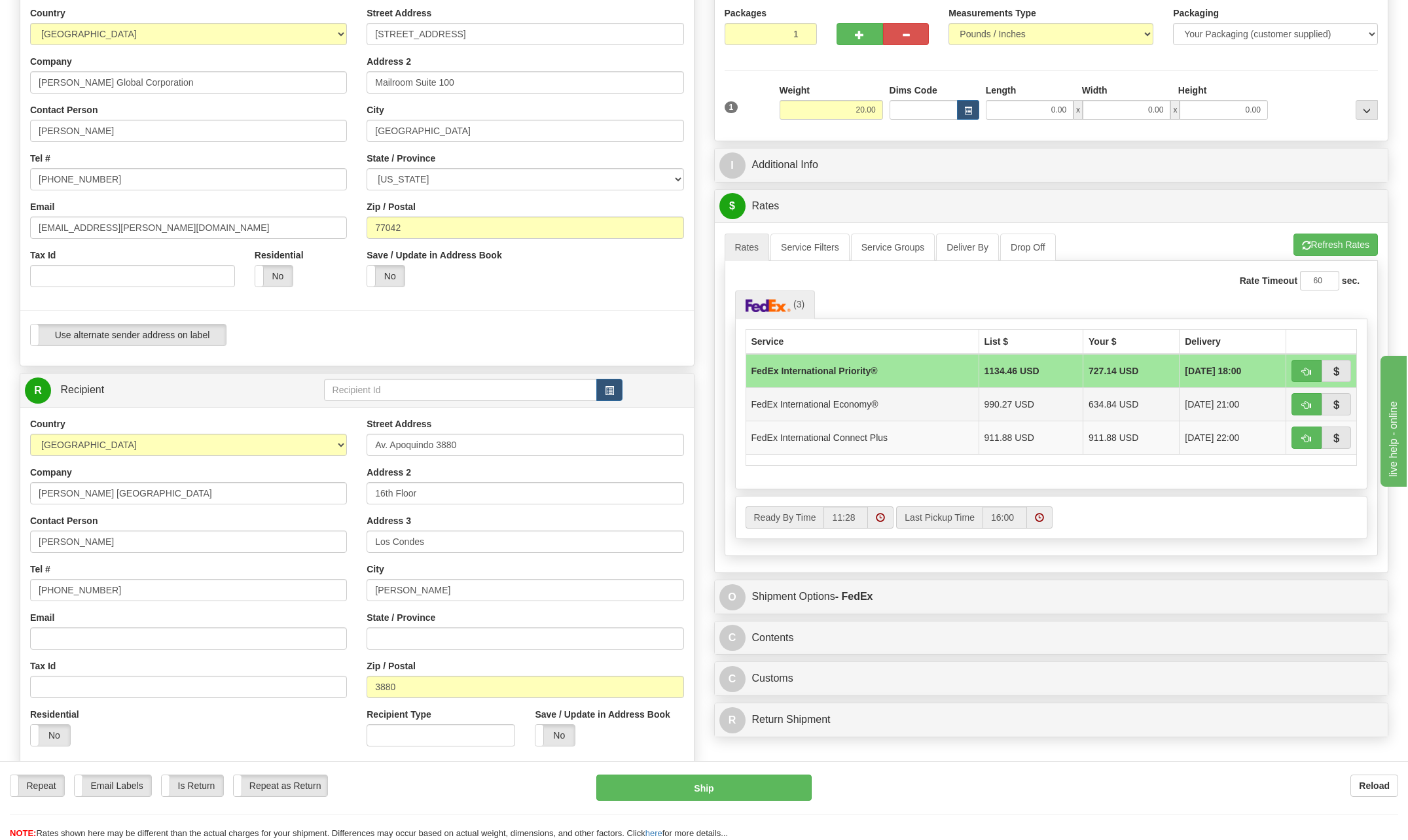
click at [847, 401] on td "FedEx International Economy®" at bounding box center [862, 404] width 233 height 34
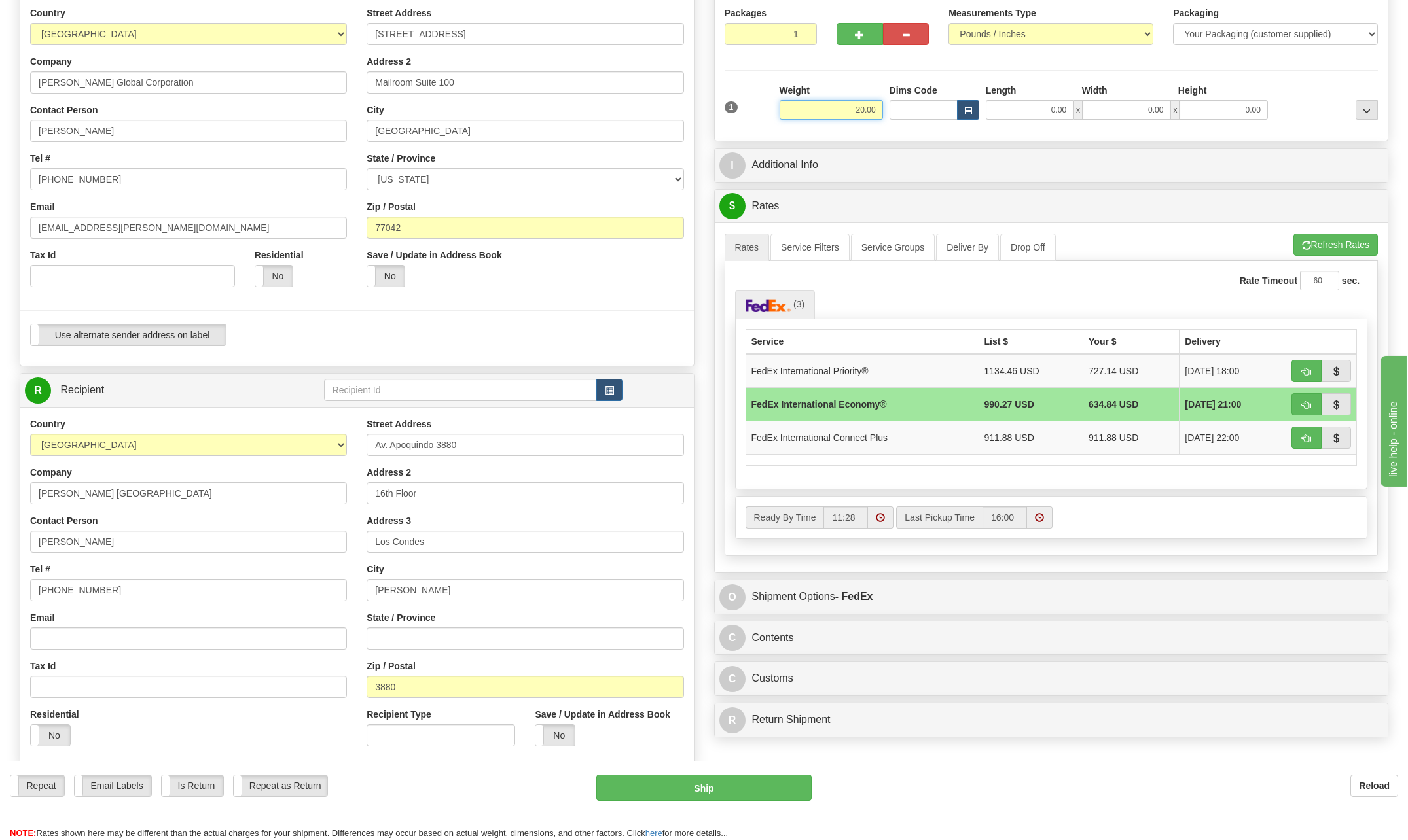
drag, startPoint x: 851, startPoint y: 111, endPoint x: 1002, endPoint y: 103, distance: 151.2
click at [1002, 103] on div "1 Weight 20.00 Dims Code x x" at bounding box center [1052, 106] width 661 height 46
type input "27.00"
click at [863, 31] on span "button" at bounding box center [859, 34] width 9 height 9
type input "2"
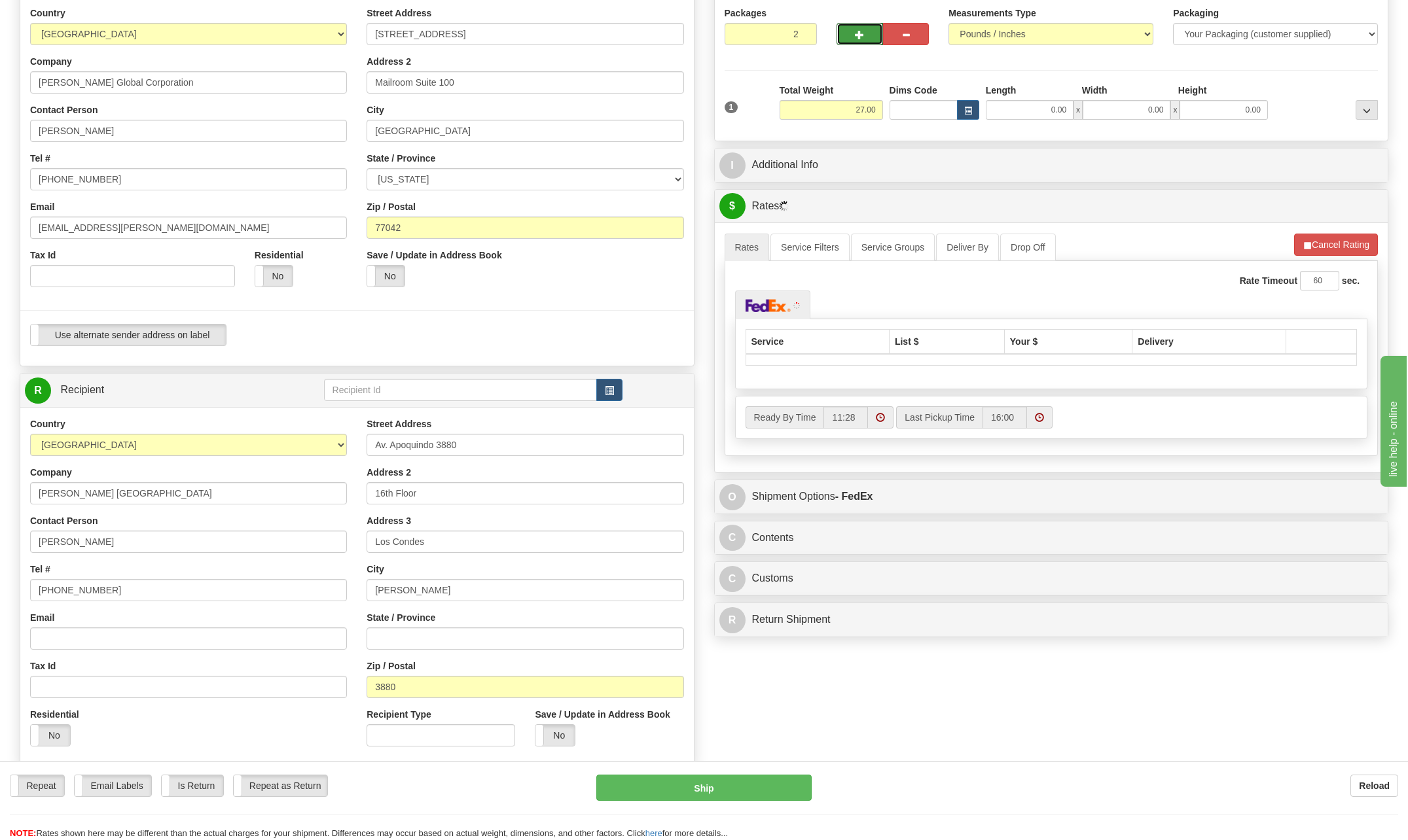
scroll to position [196, 0]
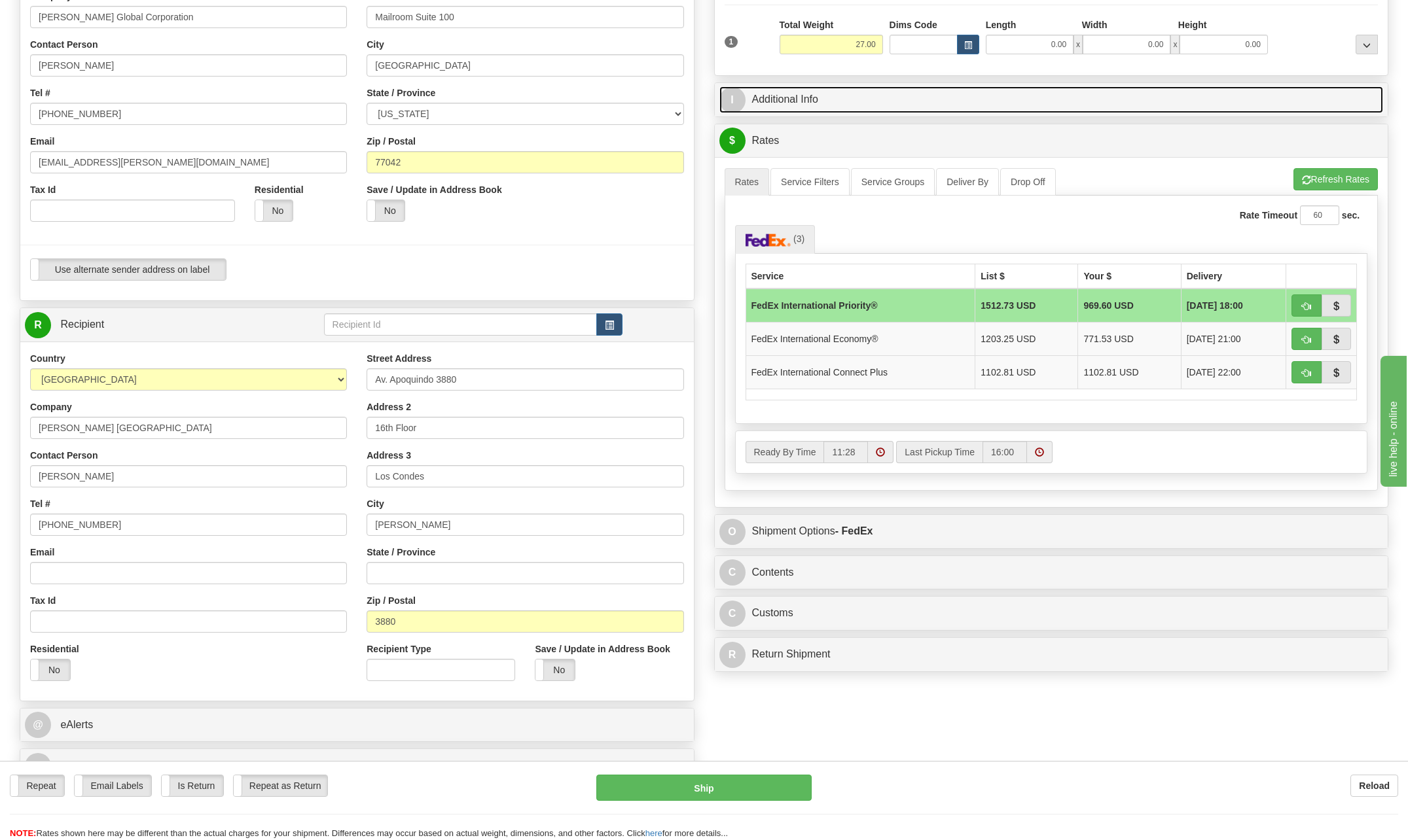
click at [725, 96] on span "I" at bounding box center [732, 99] width 26 height 26
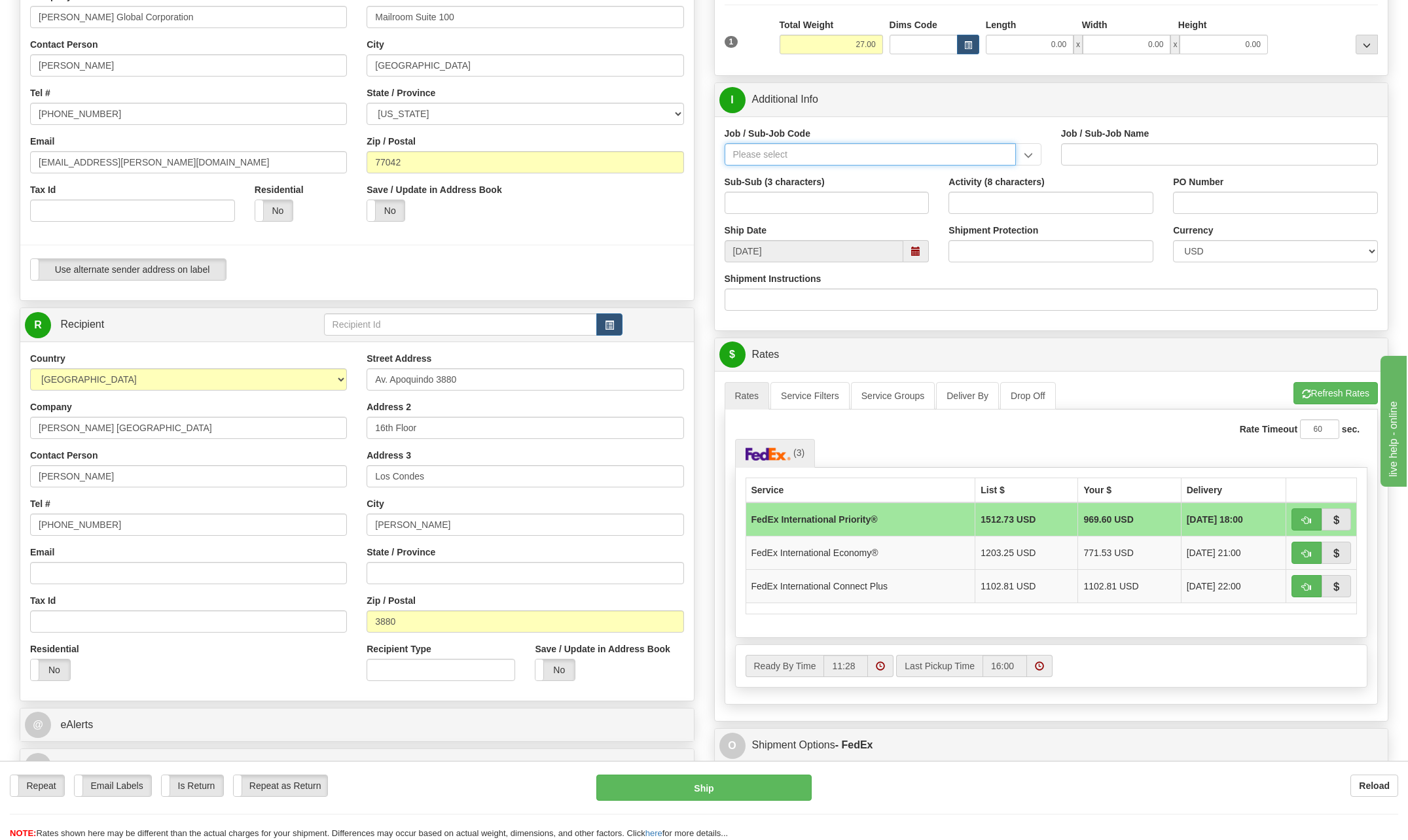
click at [783, 158] on input "Job / Sub-Job Code" at bounding box center [870, 154] width 292 height 22
click at [757, 174] on div "55496-150" at bounding box center [867, 174] width 279 height 14
type input "55496-150"
type input "GM - COPPER - GBU"
type input "55496-150"
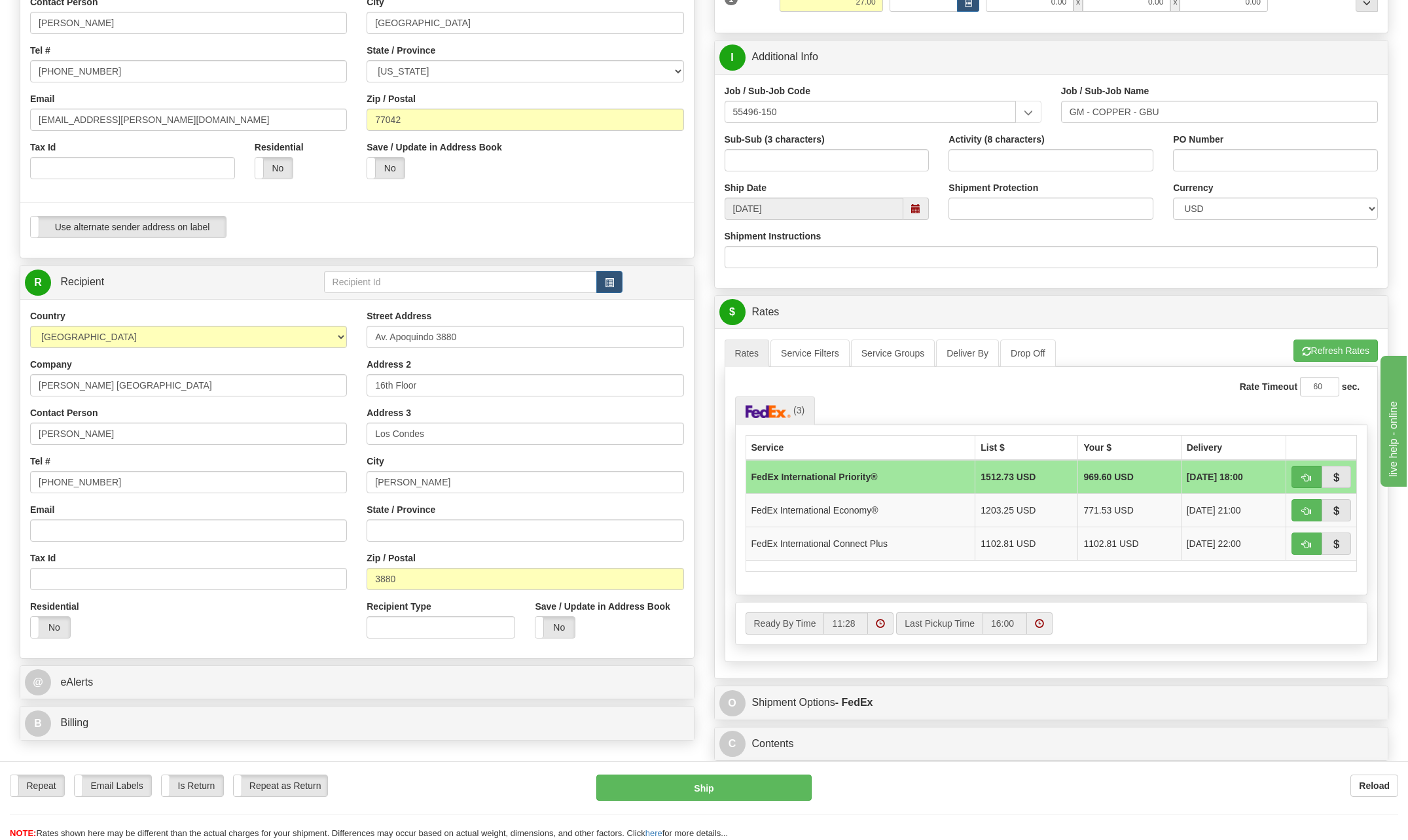
scroll to position [262, 0]
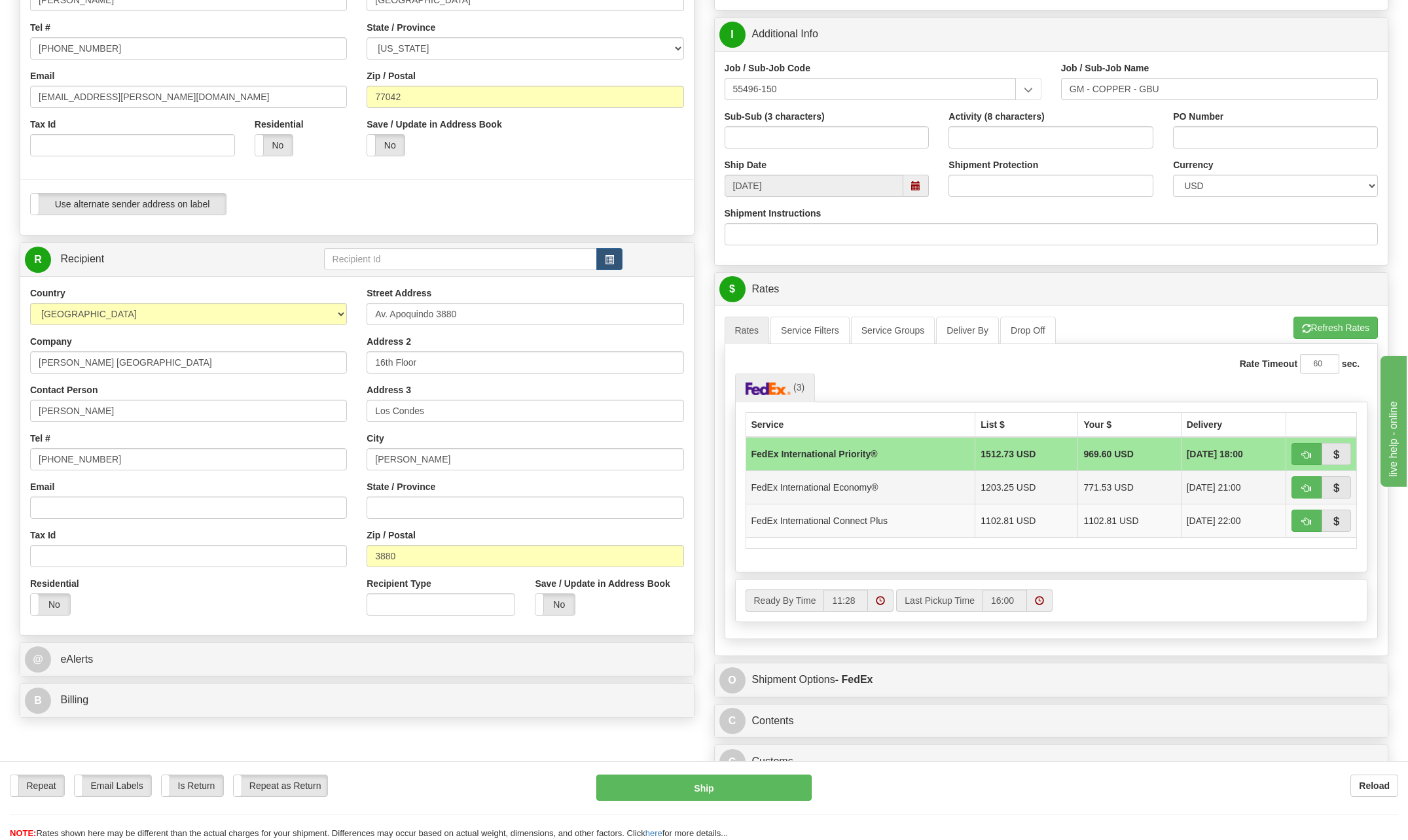
click at [847, 485] on td "FedEx International Economy®" at bounding box center [861, 487] width 230 height 34
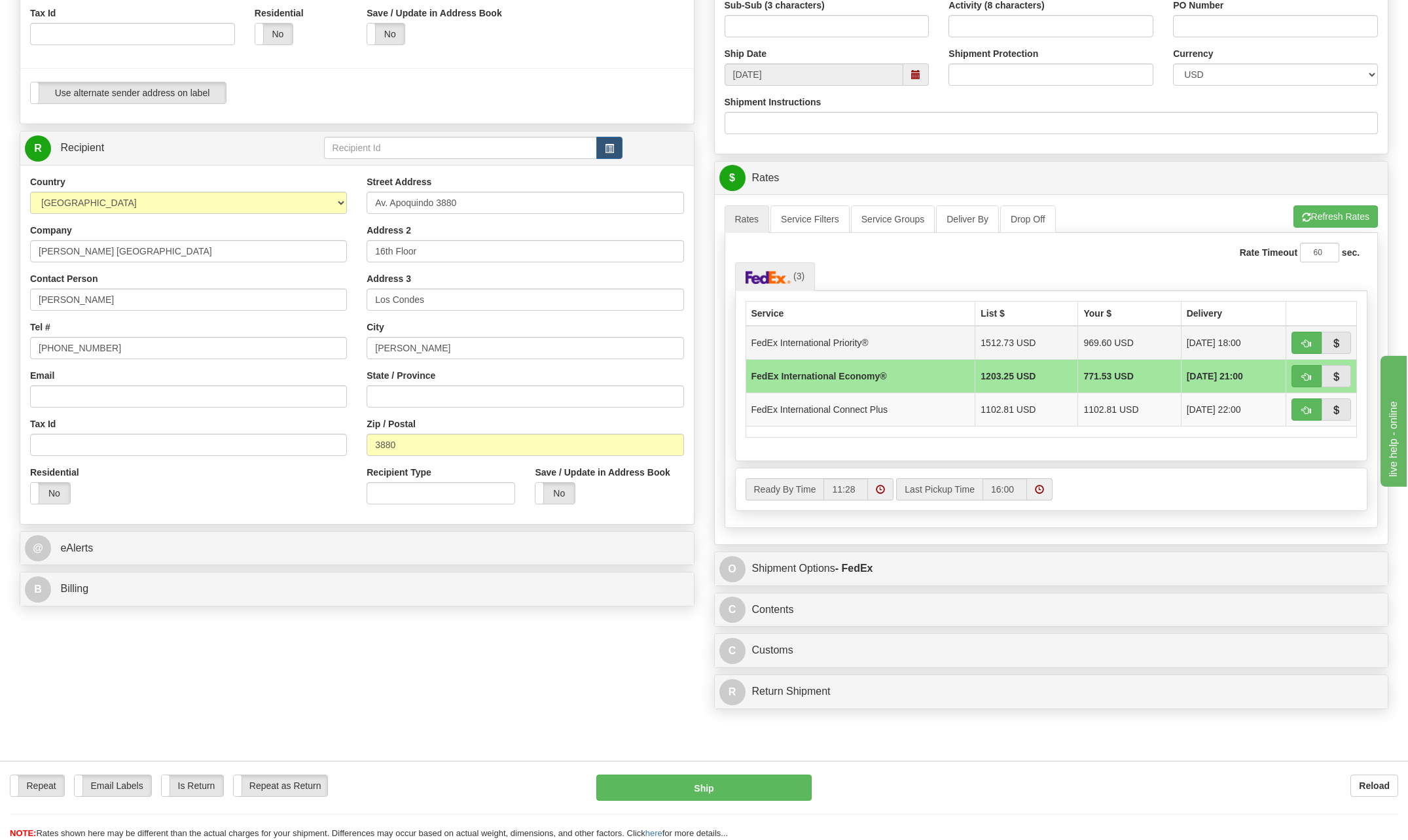
scroll to position [392, 0]
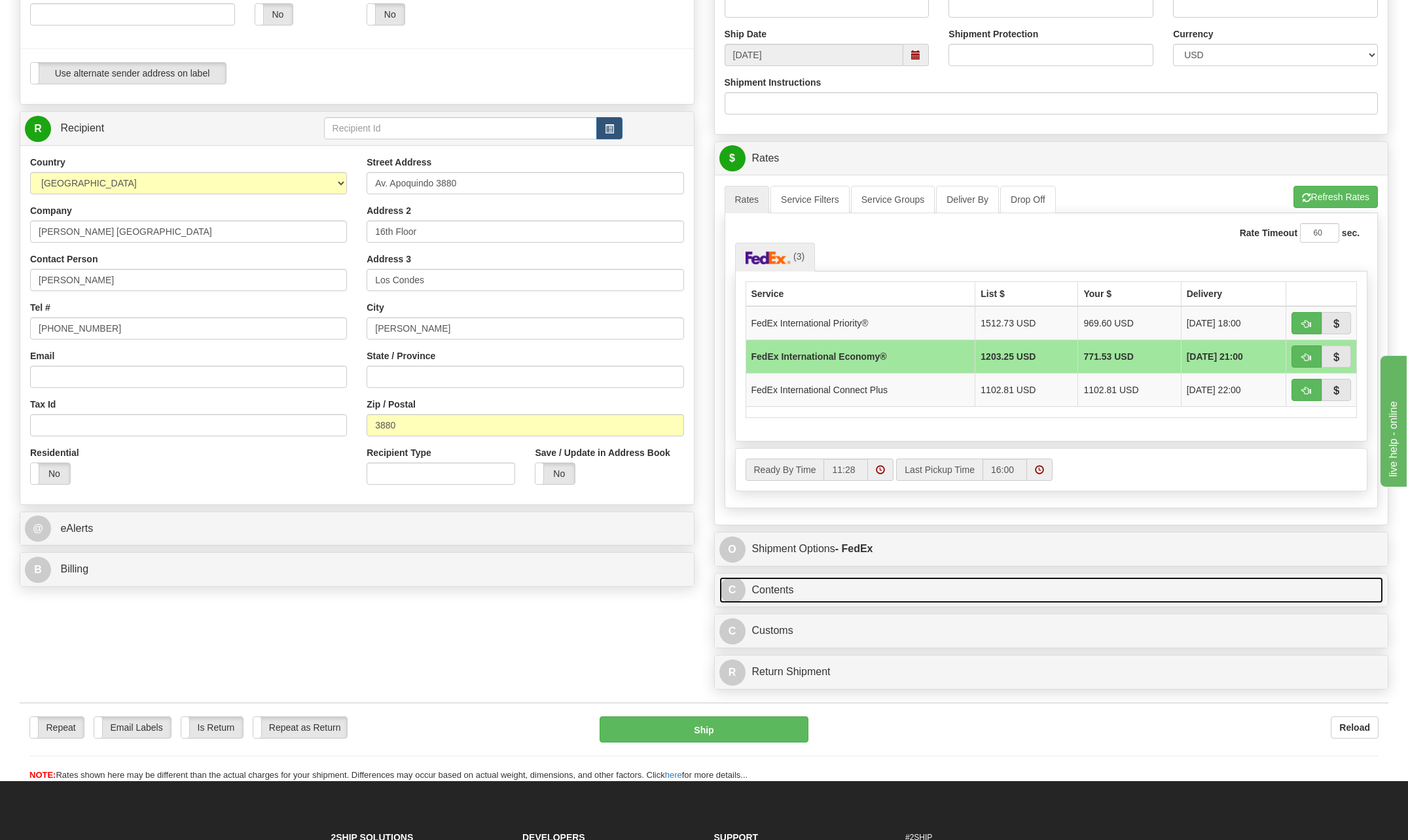
click at [731, 594] on span "C" at bounding box center [732, 589] width 26 height 26
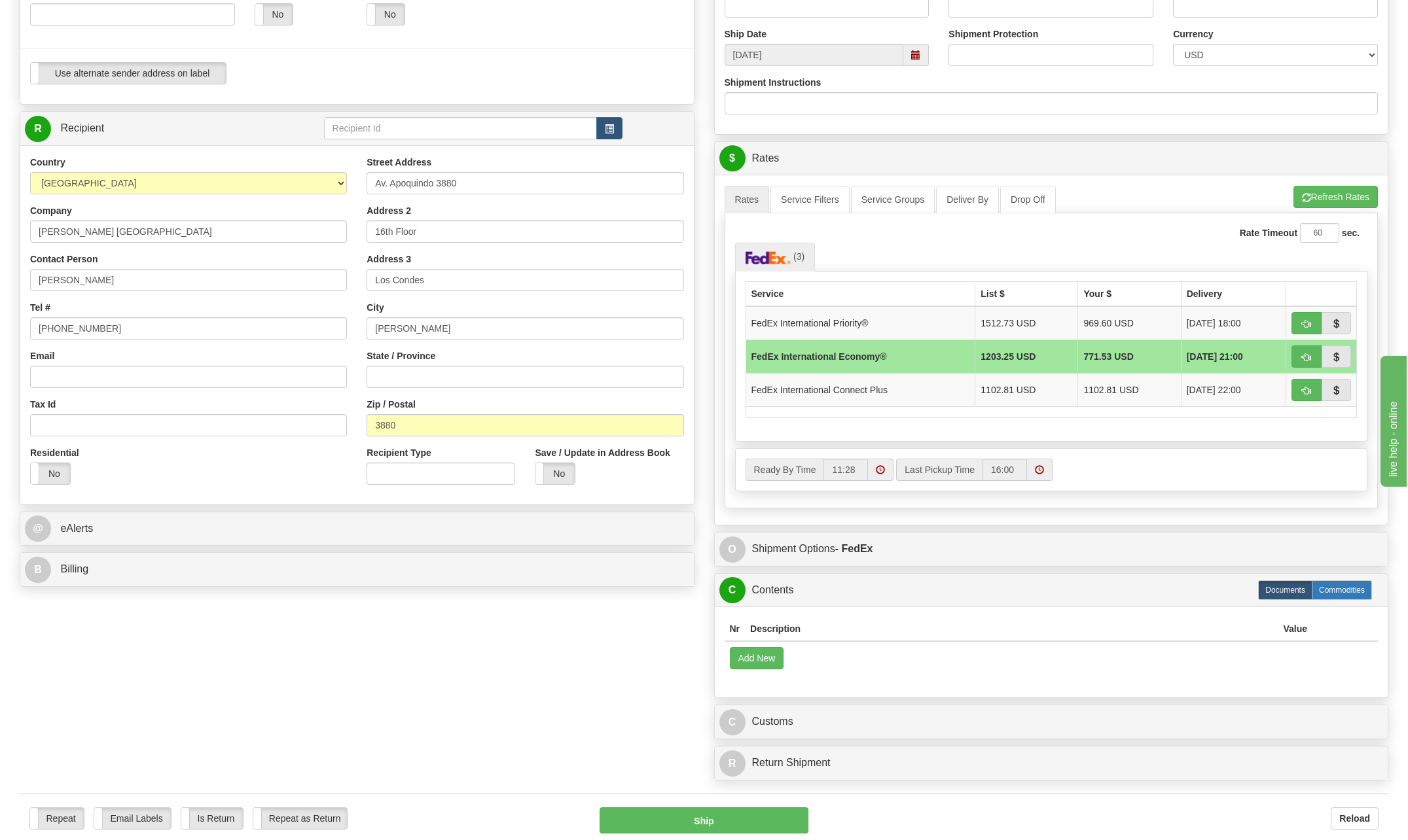
click at [1351, 584] on label "Commodities" at bounding box center [1342, 590] width 60 height 20
radio input "true"
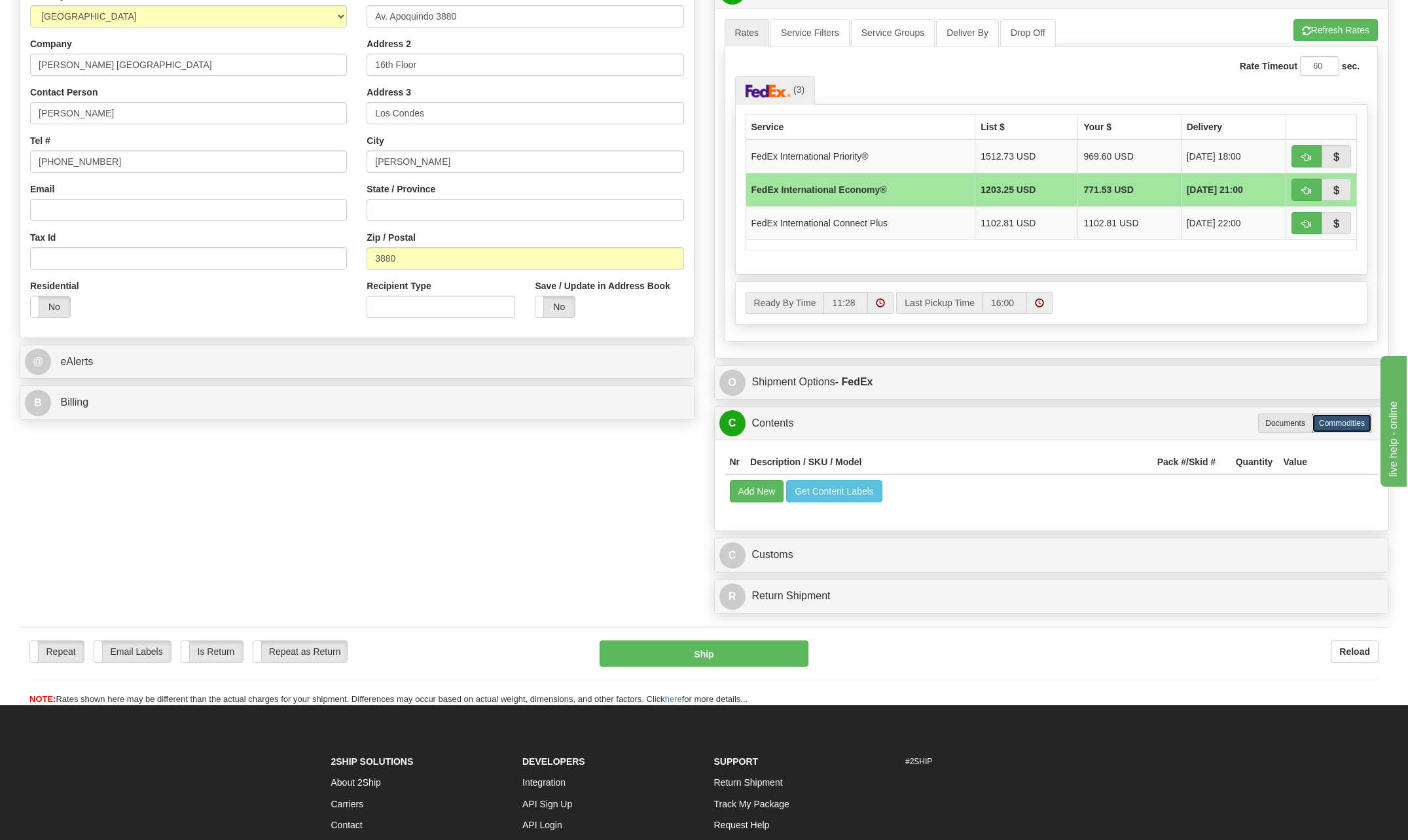
scroll to position [589, 0]
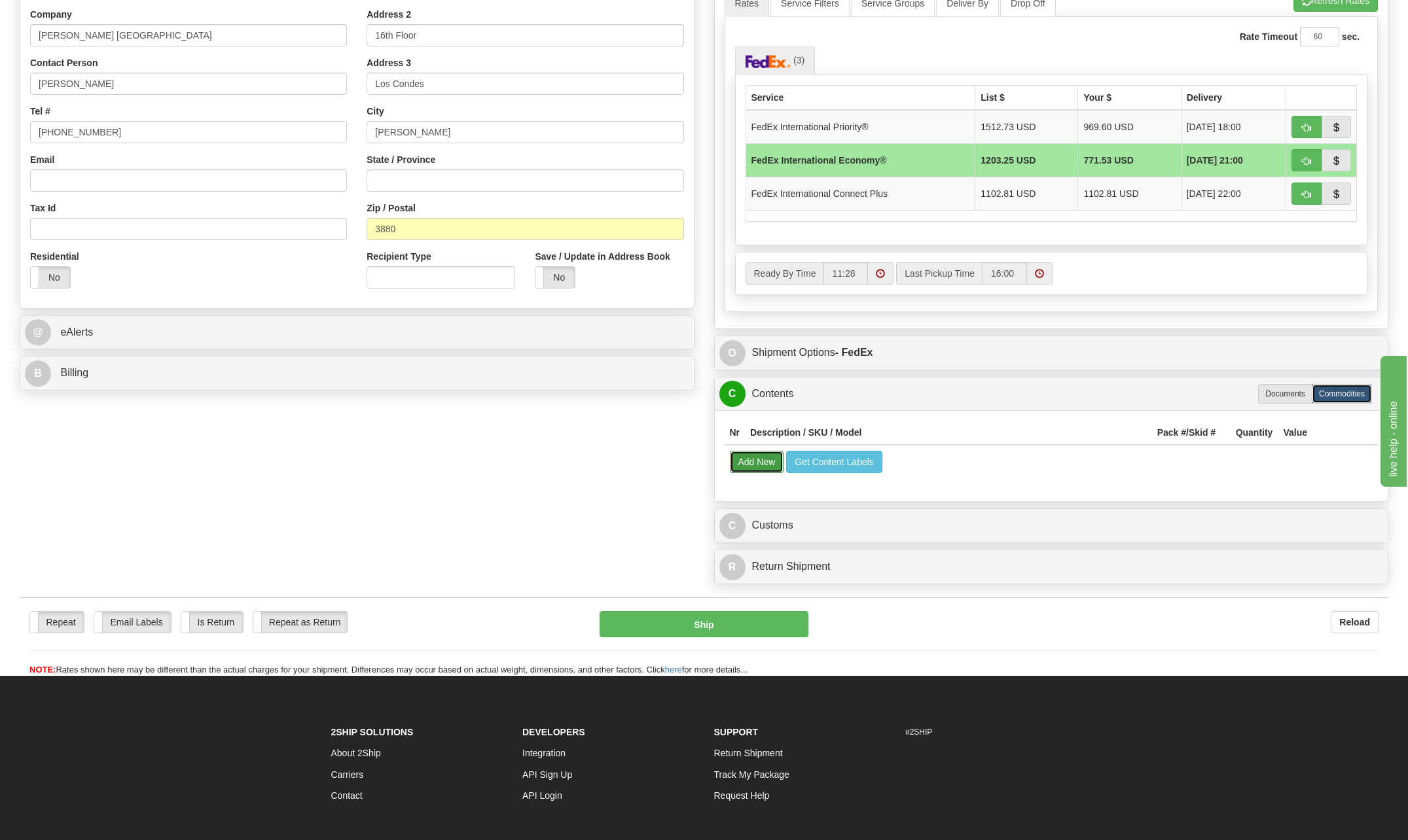
click at [743, 462] on button "Add New" at bounding box center [757, 462] width 54 height 22
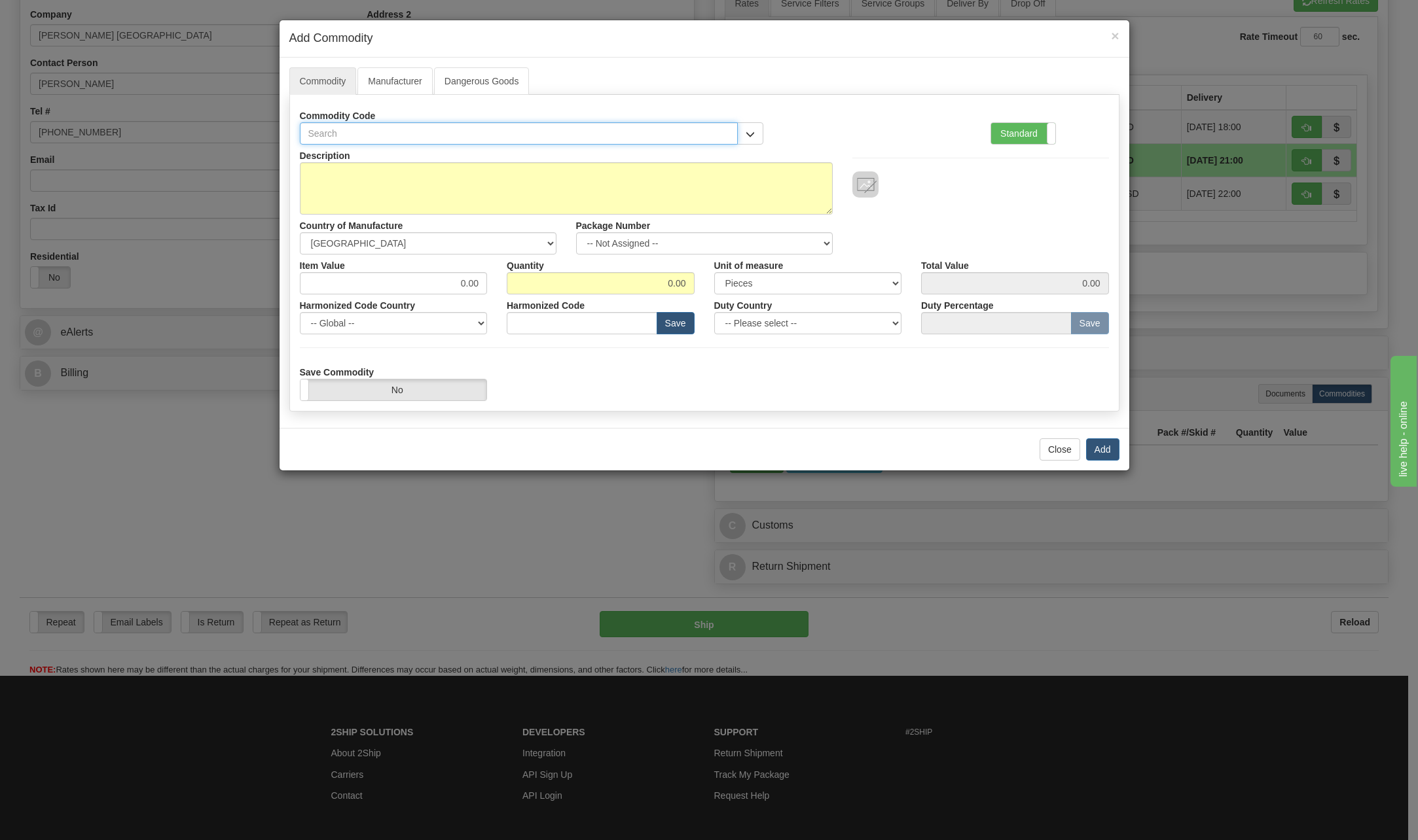
click at [336, 127] on input "text" at bounding box center [518, 134] width 439 height 22
type input "48201030"
click at [332, 178] on textarea "Description" at bounding box center [566, 188] width 533 height 52
type textarea "Small 5.5 x 8.5 notebooks for employee use only [PERSON_NAME] Branded"
click at [825, 242] on select "-- Not Assigned -- Item 1 Item 2" at bounding box center [704, 243] width 256 height 22
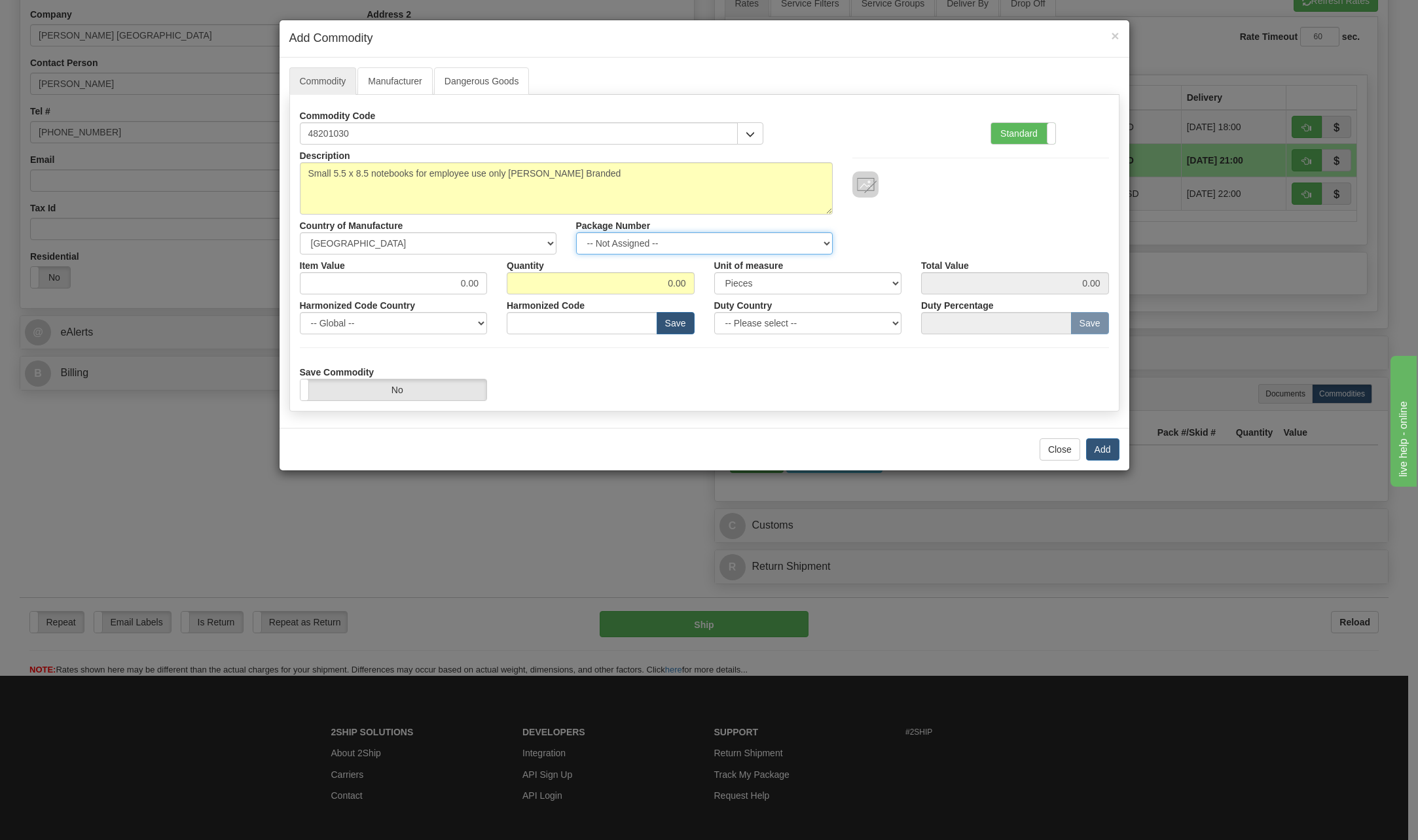
select select "1"
click at [576, 232] on select "-- Not Assigned -- Item 1 Item 2" at bounding box center [704, 243] width 256 height 22
drag, startPoint x: 455, startPoint y: 283, endPoint x: 548, endPoint y: 282, distance: 93.0
click at [542, 282] on div "Item Value 0.00 Quantity 0.00 Unit of measure 3 Thousand Square Inches Adjustme…" at bounding box center [704, 274] width 829 height 40
type input "5.00"
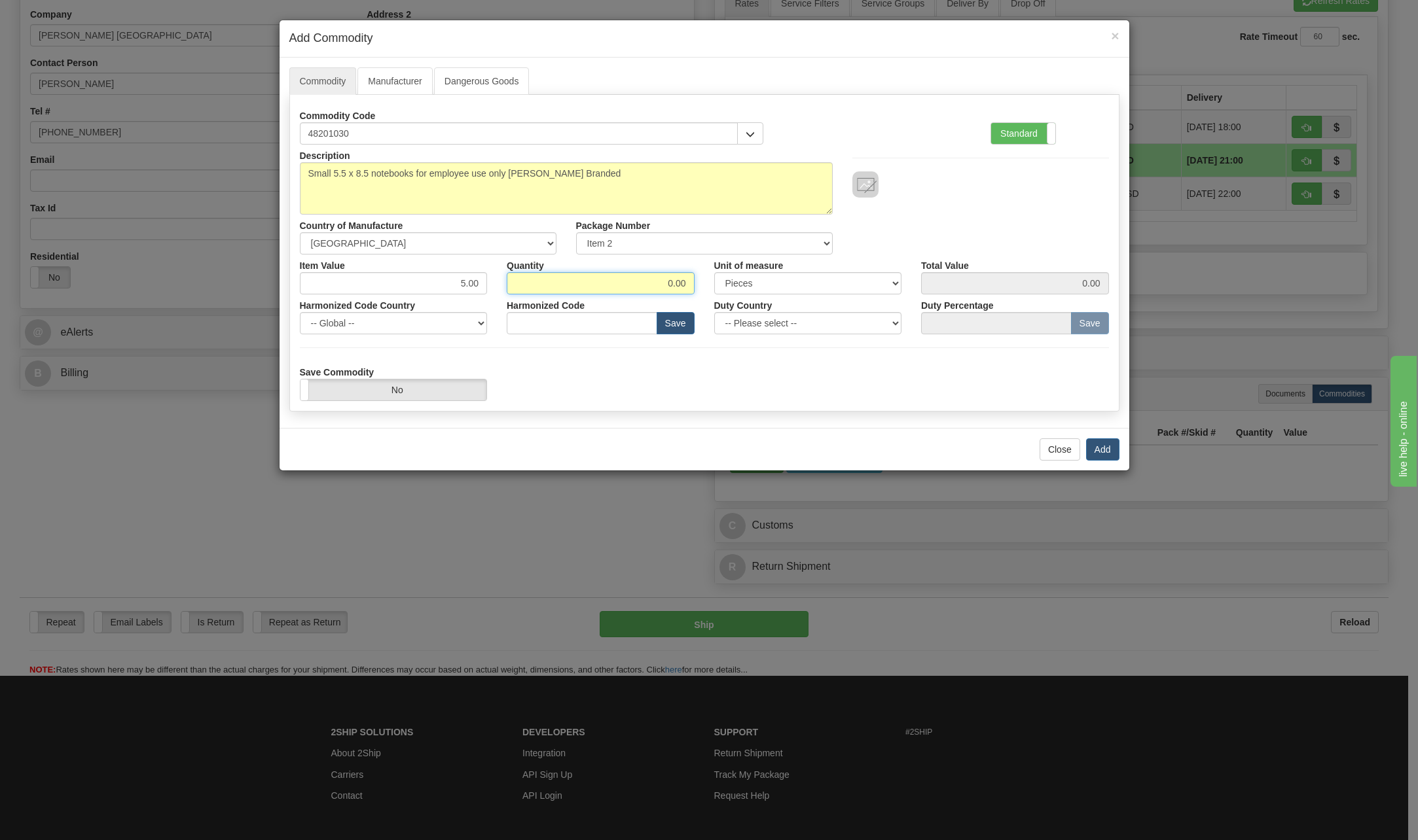
drag, startPoint x: 667, startPoint y: 283, endPoint x: 730, endPoint y: 280, distance: 63.1
click at [730, 280] on div "Item Value 5.00 Quantity 0.00 Unit of measure 3 Thousand Square Inches Adjustme…" at bounding box center [704, 274] width 829 height 40
type input "25"
type input "125.00"
click at [909, 353] on div "Description Small 5.5 x 8.5 notebooks for employee use only [PERSON_NAME] Brand…" at bounding box center [704, 273] width 809 height 256
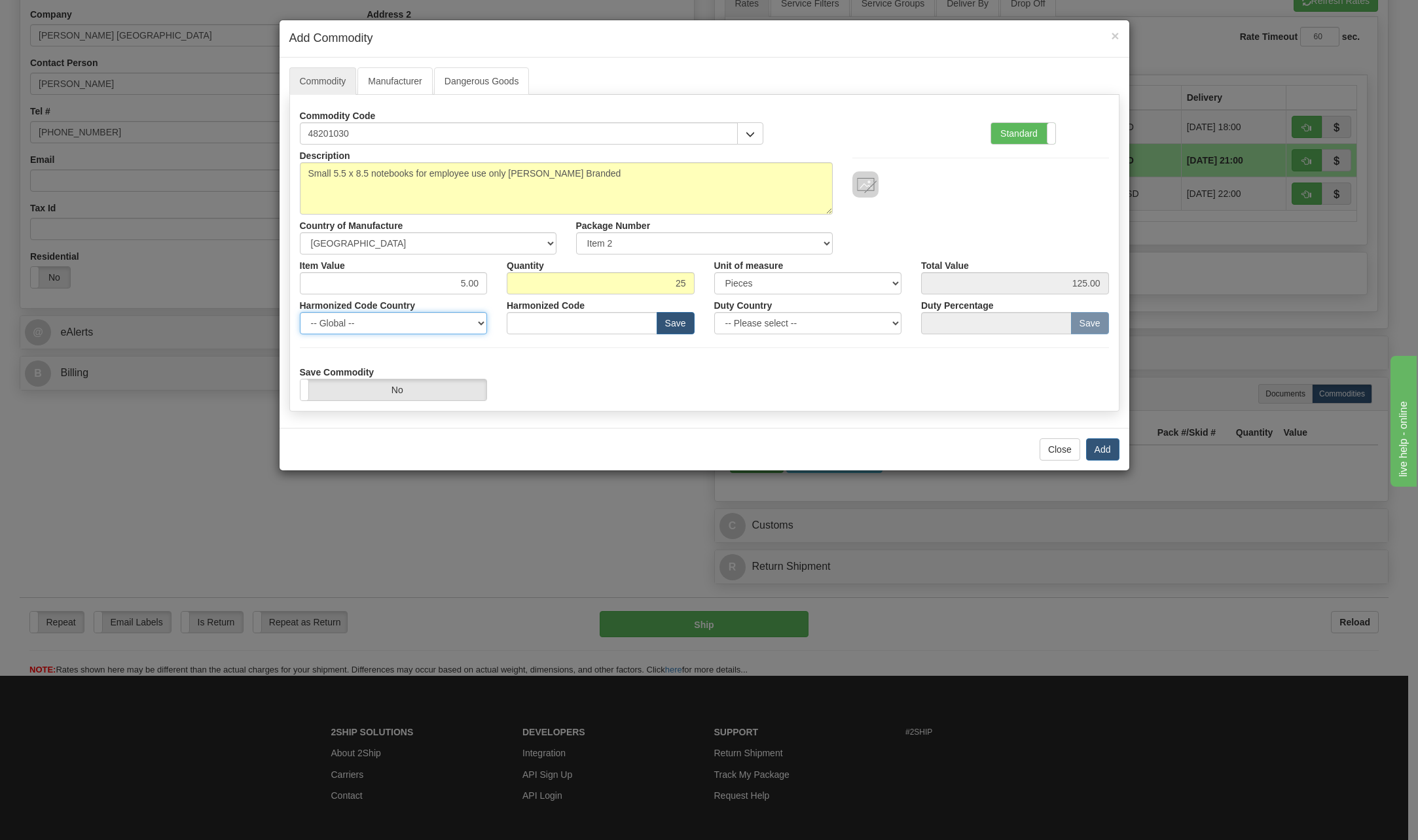
click at [478, 322] on select "-- Global -- [GEOGRAPHIC_DATA] [GEOGRAPHIC_DATA] [GEOGRAPHIC_DATA] [GEOGRAPHIC_…" at bounding box center [393, 323] width 188 height 22
click at [624, 392] on div "Save Commodity Yes No" at bounding box center [704, 381] width 829 height 40
click at [901, 323] on div "Duty Country -- Please select -- [GEOGRAPHIC_DATA] [GEOGRAPHIC_DATA] [GEOGRAPHI…" at bounding box center [807, 314] width 207 height 40
click at [898, 320] on select "-- Please select -- [GEOGRAPHIC_DATA] [GEOGRAPHIC_DATA] [GEOGRAPHIC_DATA] [GEOG…" at bounding box center [807, 323] width 188 height 22
select select "US"
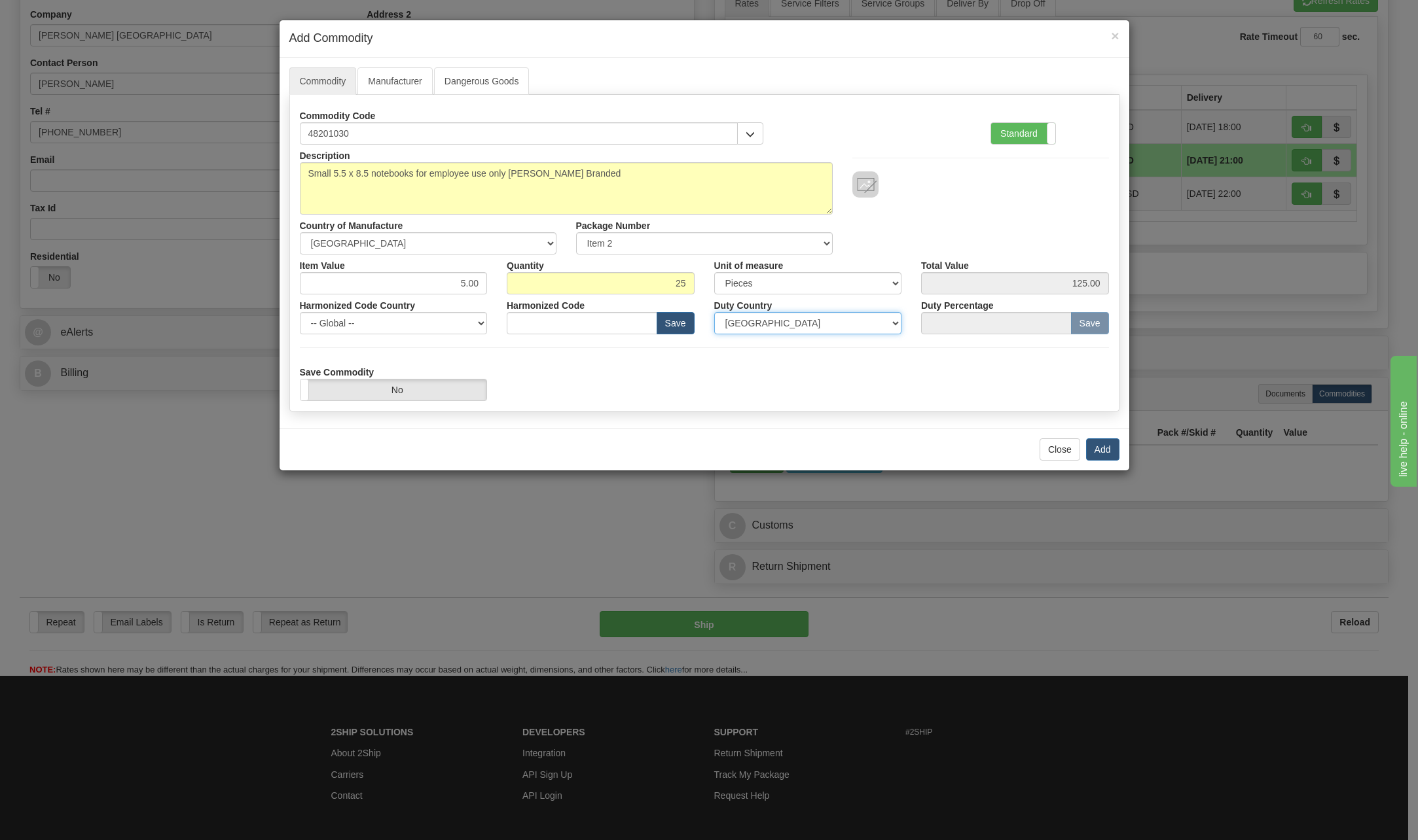
click at [714, 312] on select "-- Please select -- [GEOGRAPHIC_DATA] [GEOGRAPHIC_DATA] [GEOGRAPHIC_DATA] [GEOG…" at bounding box center [807, 323] width 188 height 22
click at [1106, 448] on button "Add" at bounding box center [1102, 449] width 34 height 22
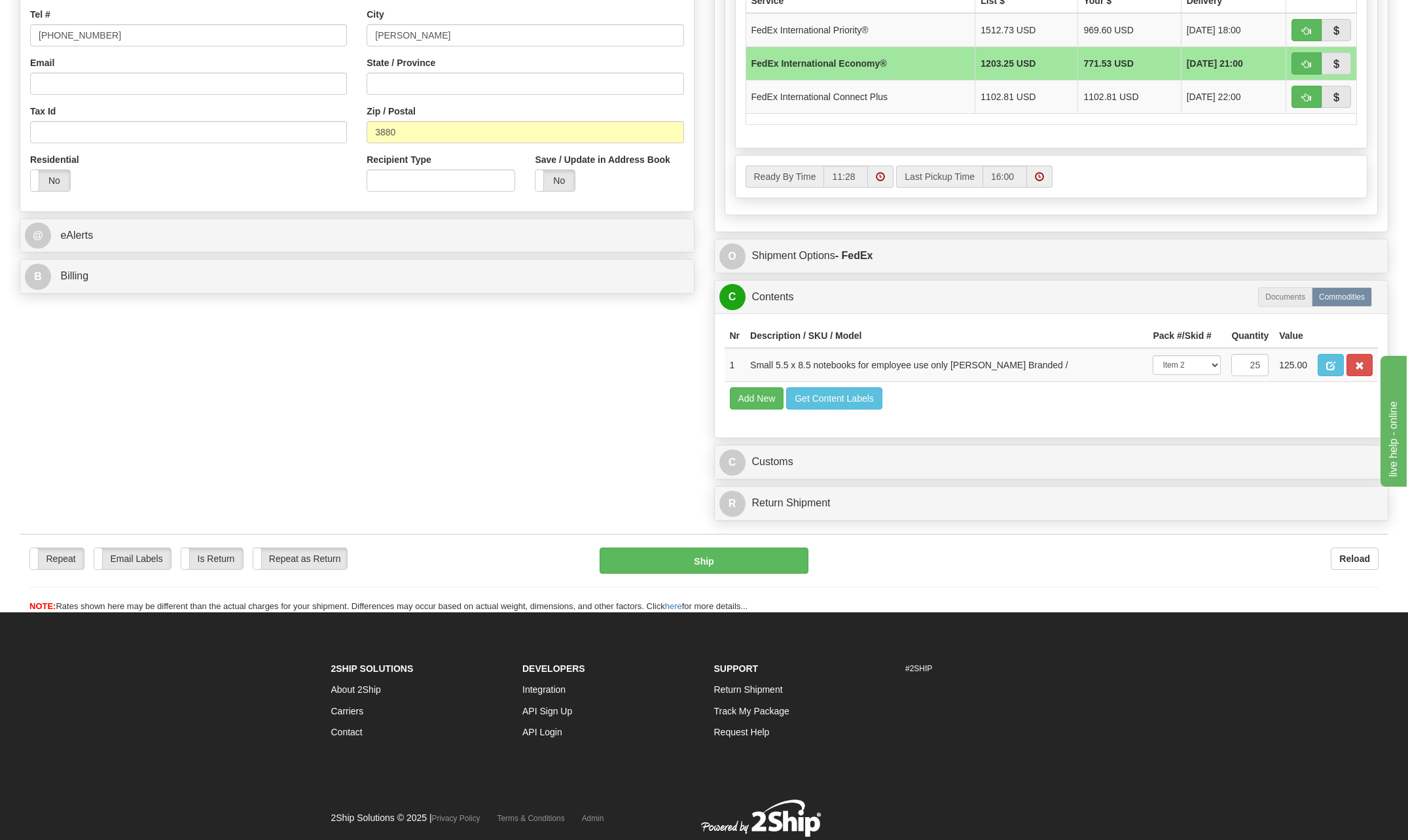
scroll to position [720, 0]
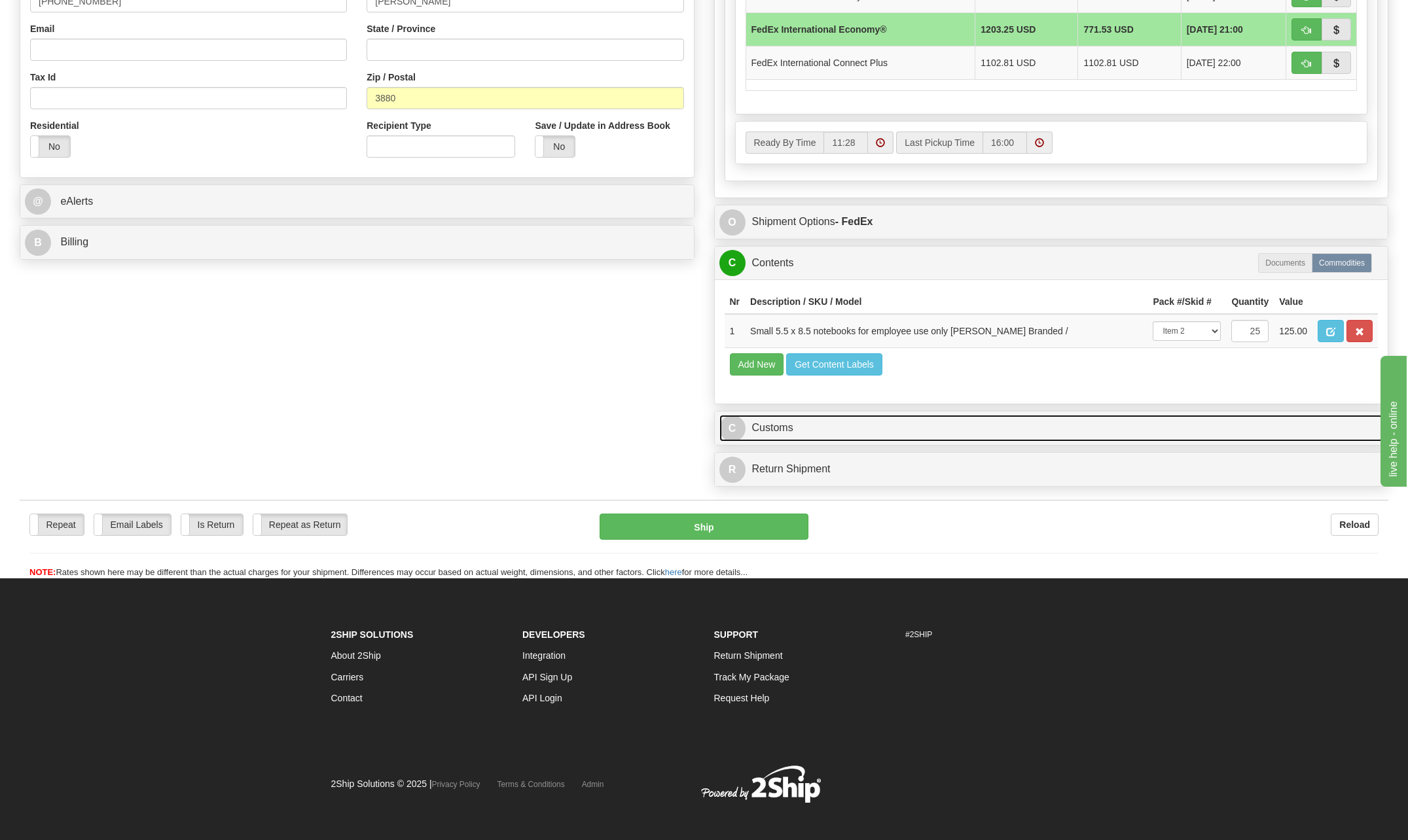
click at [733, 423] on span "C" at bounding box center [732, 428] width 26 height 26
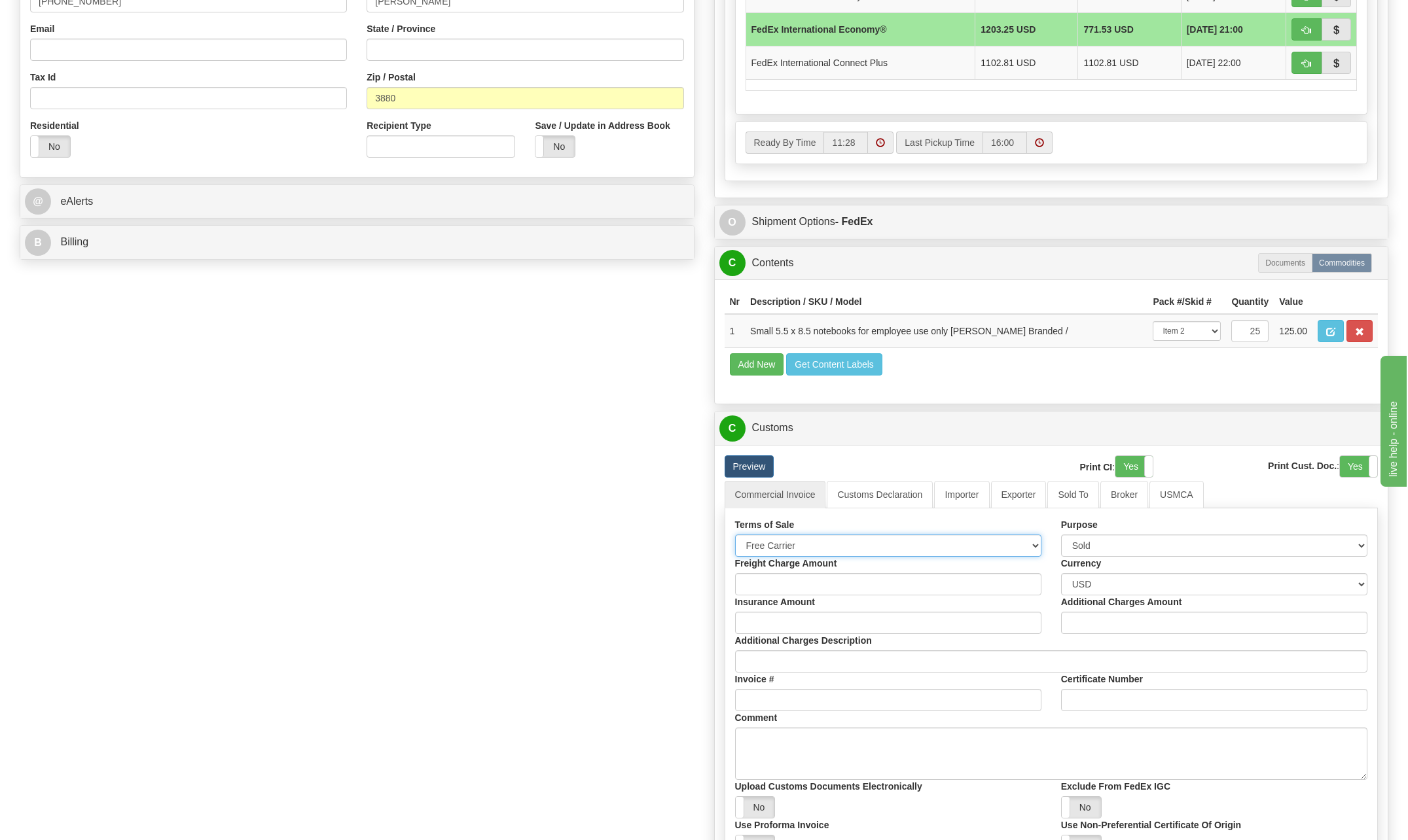
click at [1034, 545] on select "Free Carrier Free On Board Ex Works Delivered Duty Unpaid Delivered Duty Paid C…" at bounding box center [888, 545] width 306 height 22
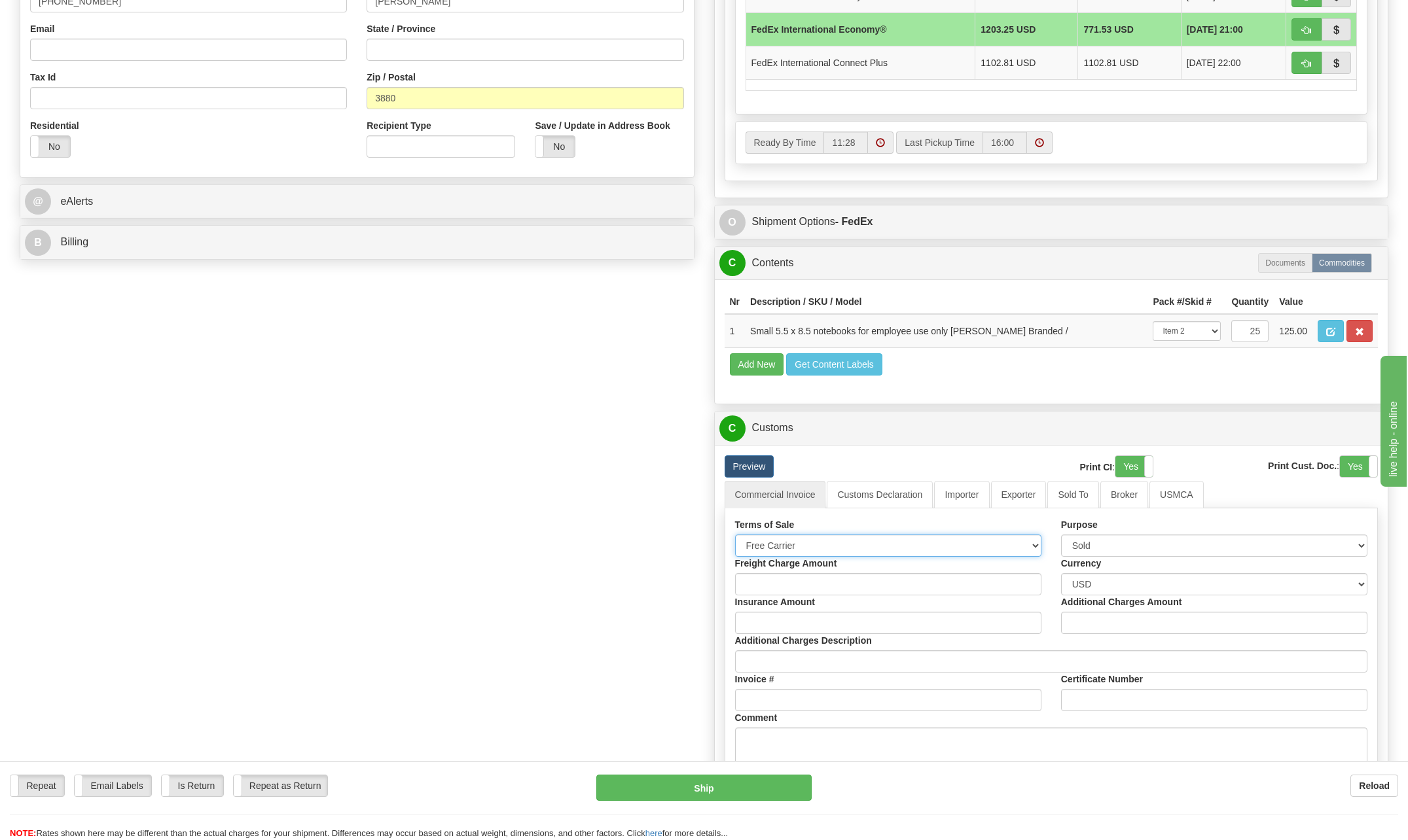
select select "6"
click at [735, 534] on select "Free Carrier Free On Board Ex Works Delivered Duty Unpaid Delivered Duty Paid C…" at bounding box center [888, 545] width 306 height 22
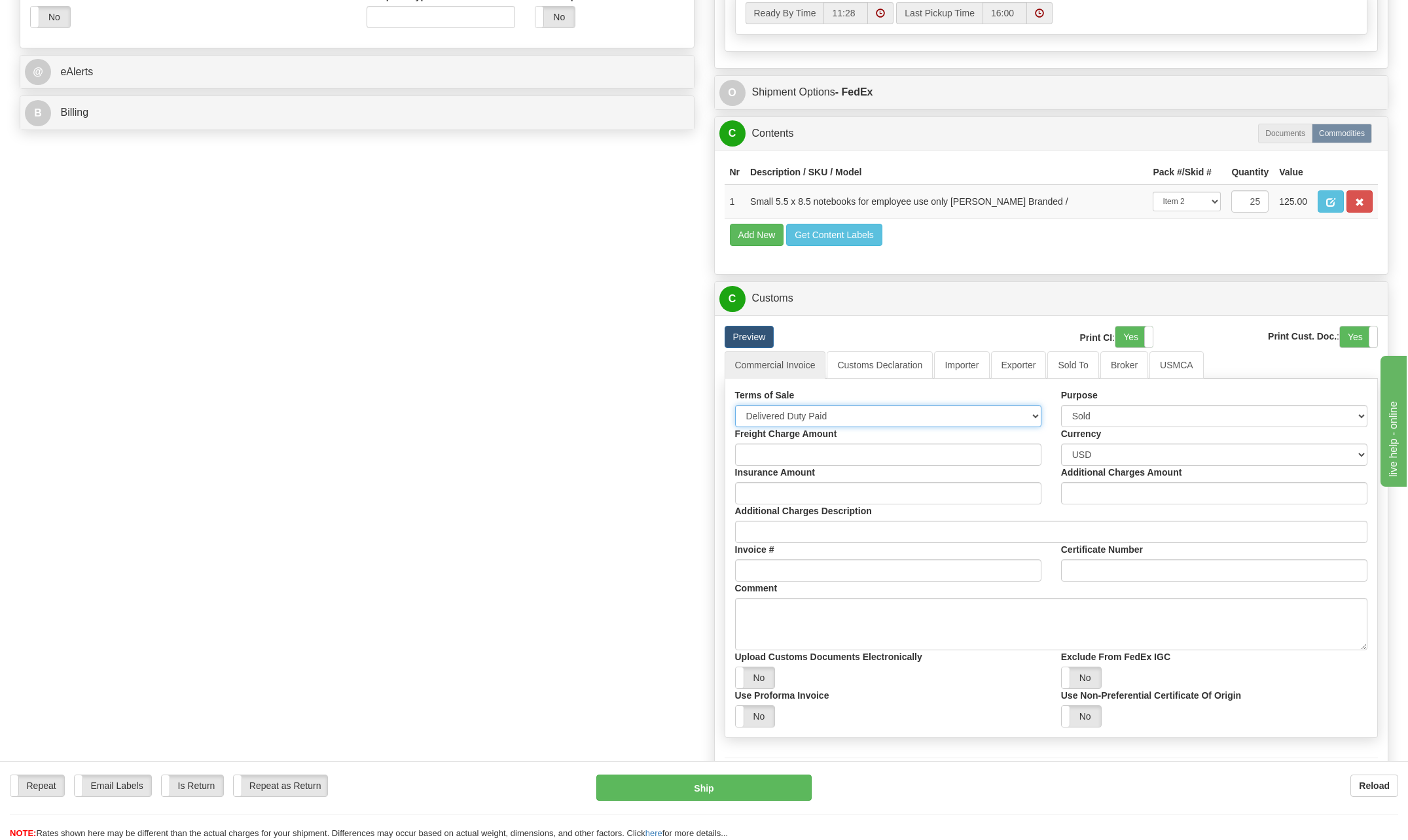
scroll to position [850, 0]
click at [1360, 413] on select "Sold Not Sold Gift Sample Repair and Return Personal Effects Merchandise Danger…" at bounding box center [1214, 415] width 306 height 22
select select "2"
click at [1061, 404] on select "Sold Not Sold Gift Sample Repair and Return Personal Effects Merchandise Danger…" at bounding box center [1214, 415] width 306 height 22
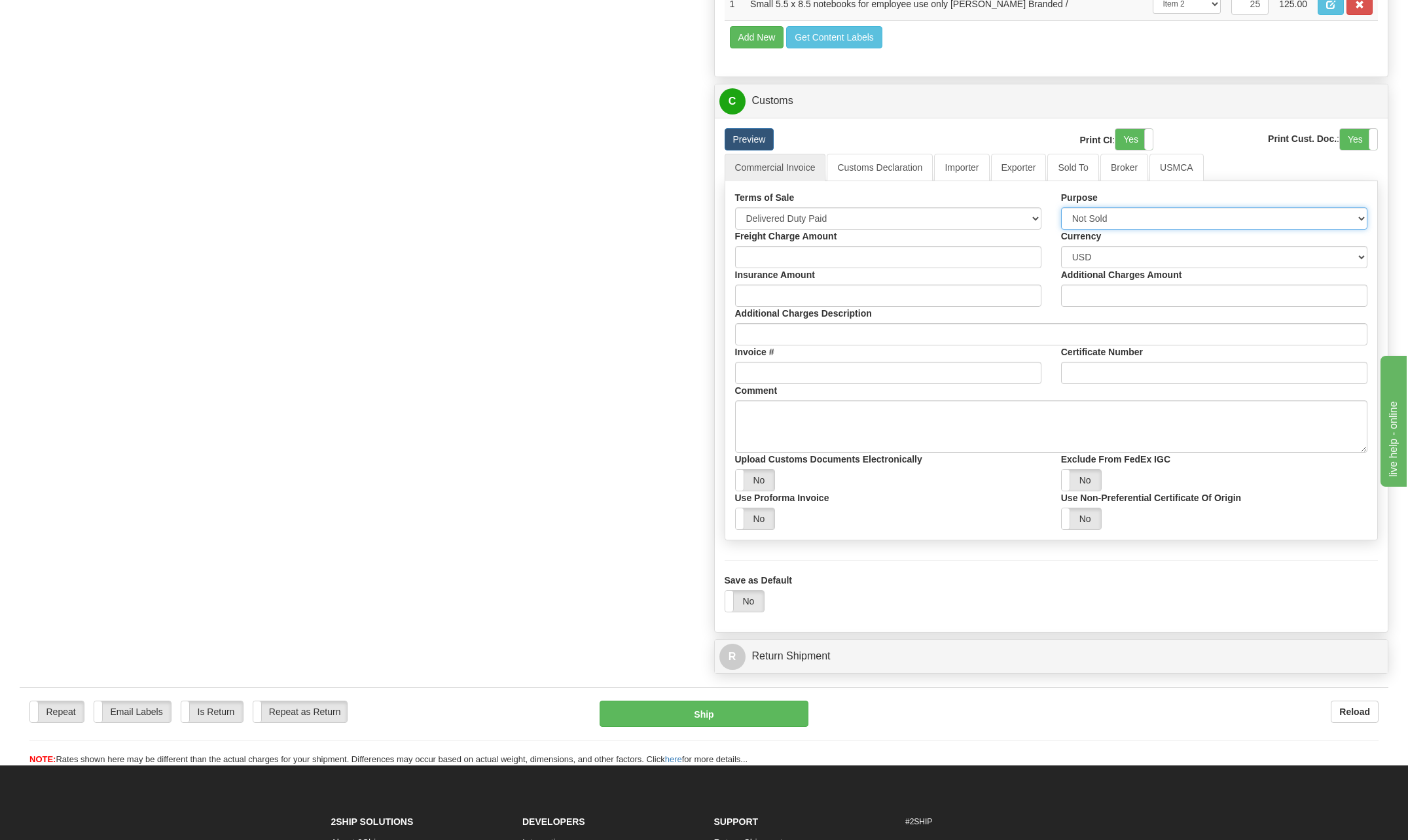
scroll to position [1112, 0]
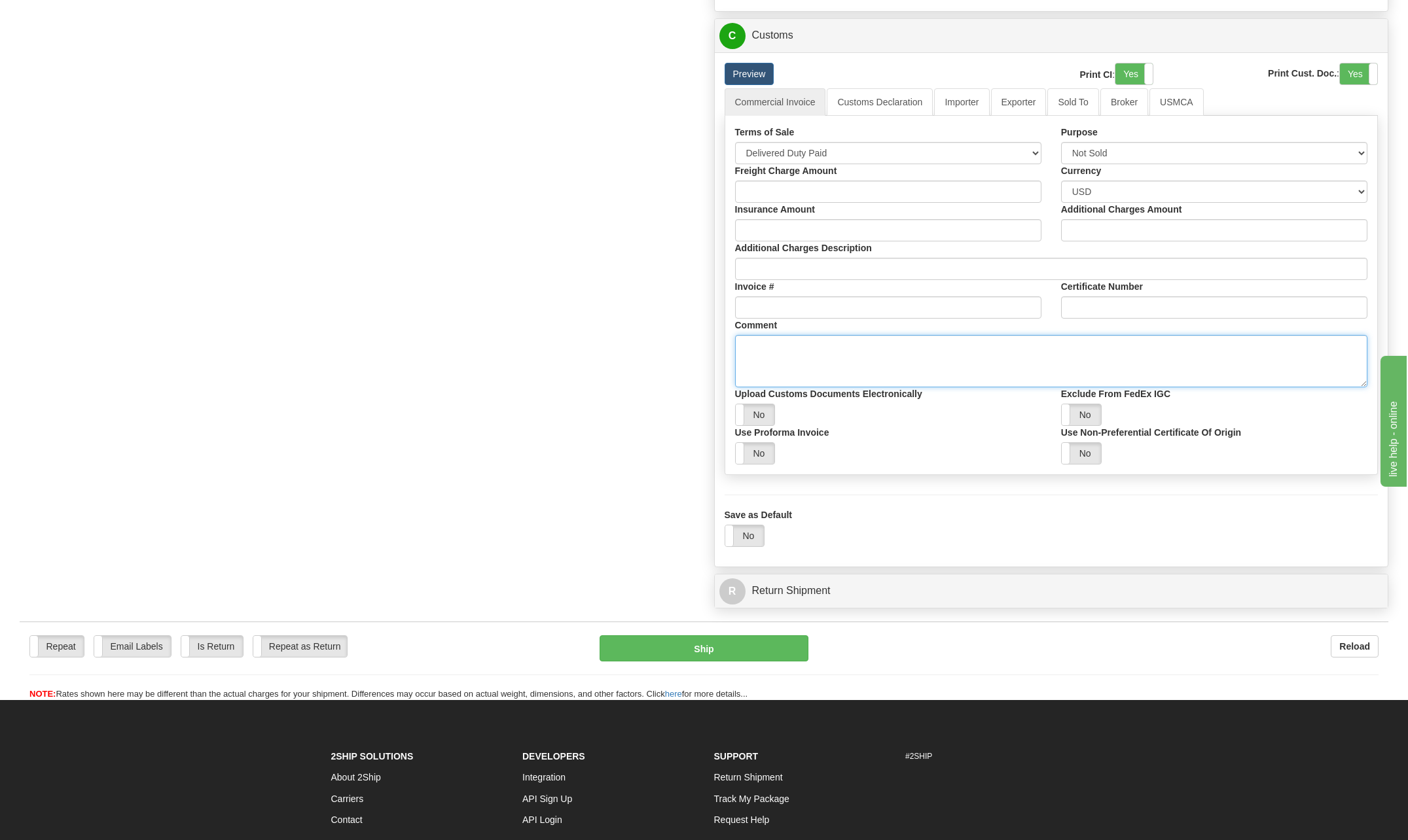
click at [859, 356] on textarea "Comment" at bounding box center [1052, 361] width 633 height 52
type textarea "Employee Recognition"
click at [769, 652] on button "Ship" at bounding box center [704, 648] width 209 height 26
type input "03"
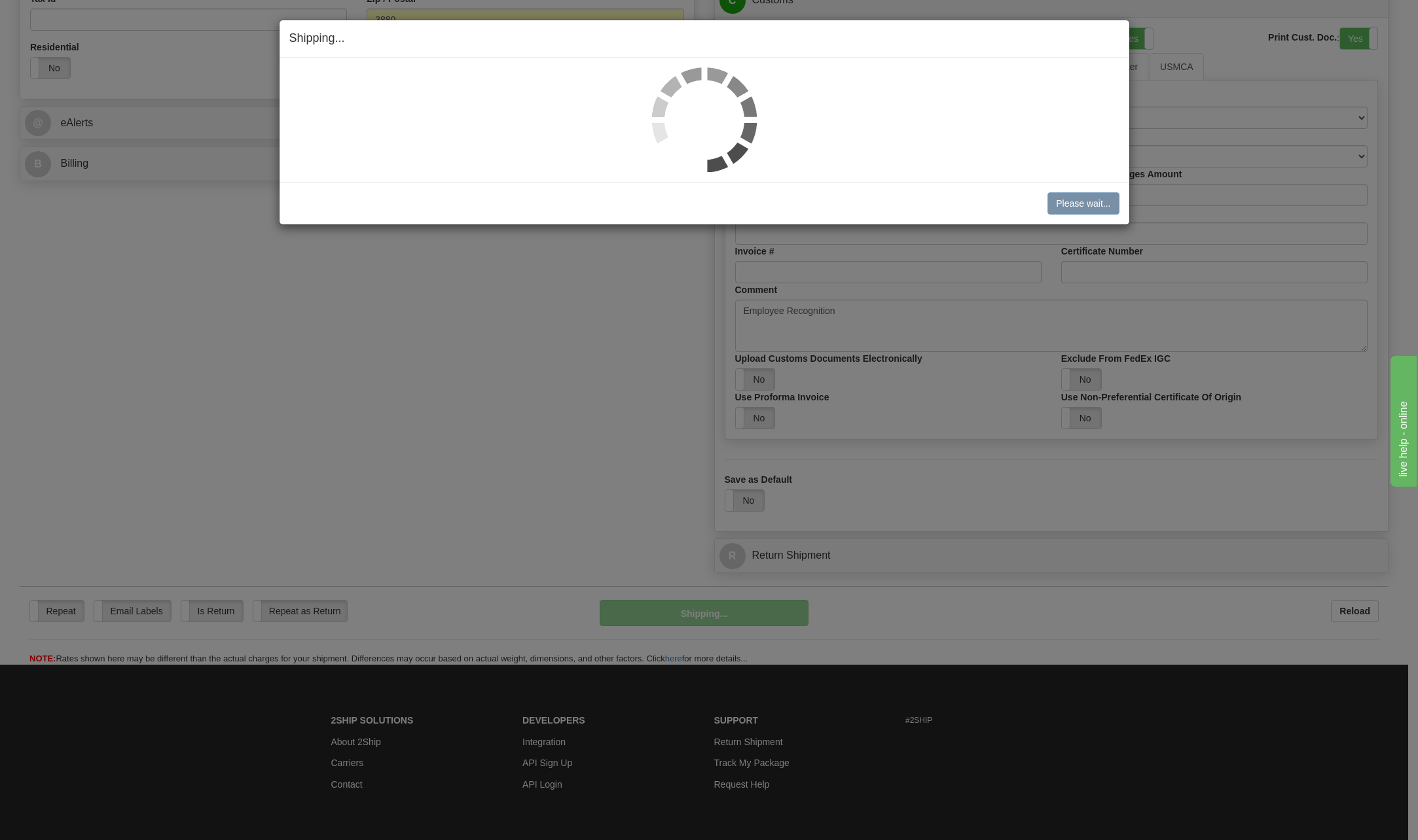
scroll to position [762, 0]
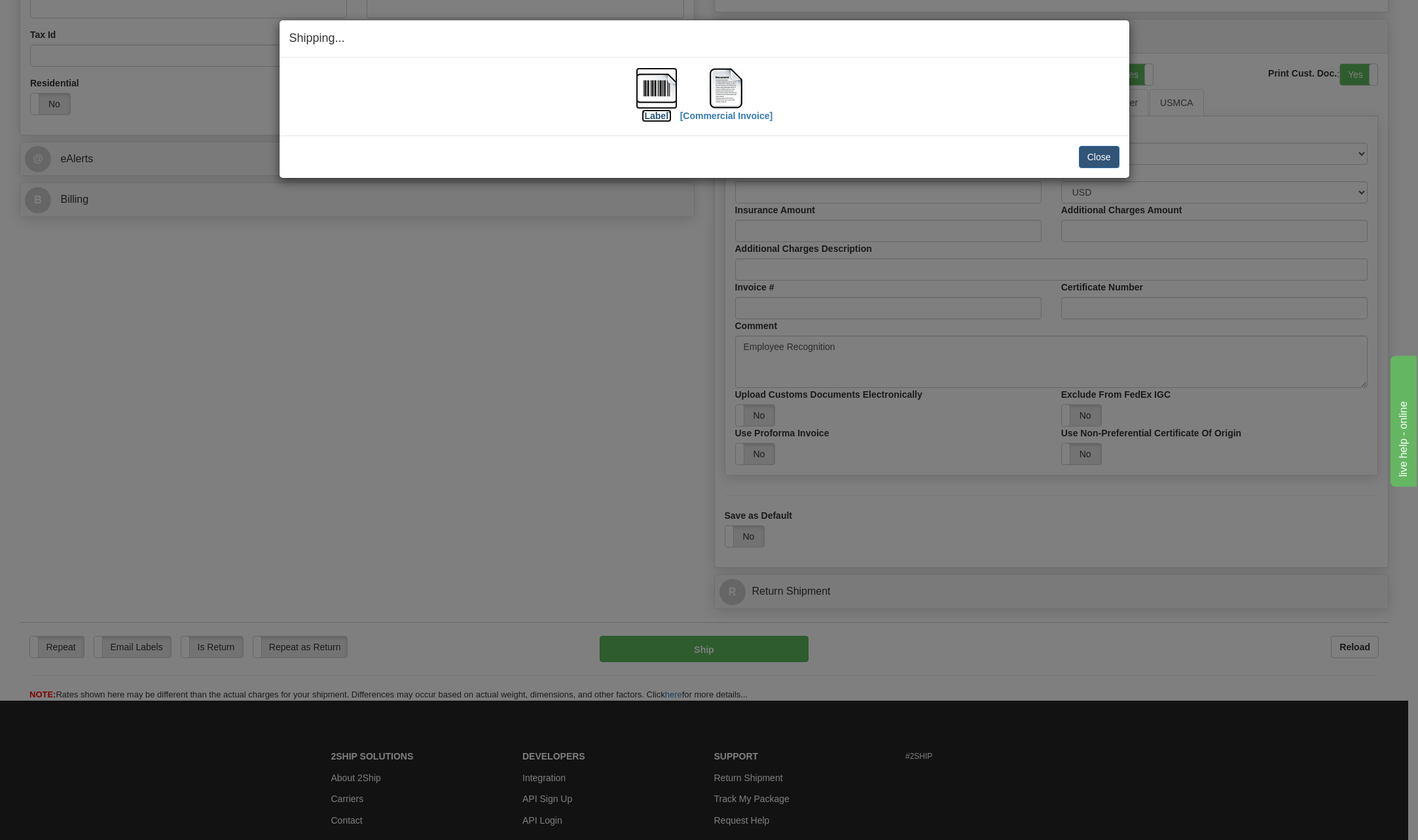
click at [661, 87] on img at bounding box center [657, 88] width 42 height 42
click at [721, 89] on img at bounding box center [726, 88] width 42 height 42
